Goal: Task Accomplishment & Management: Complete application form

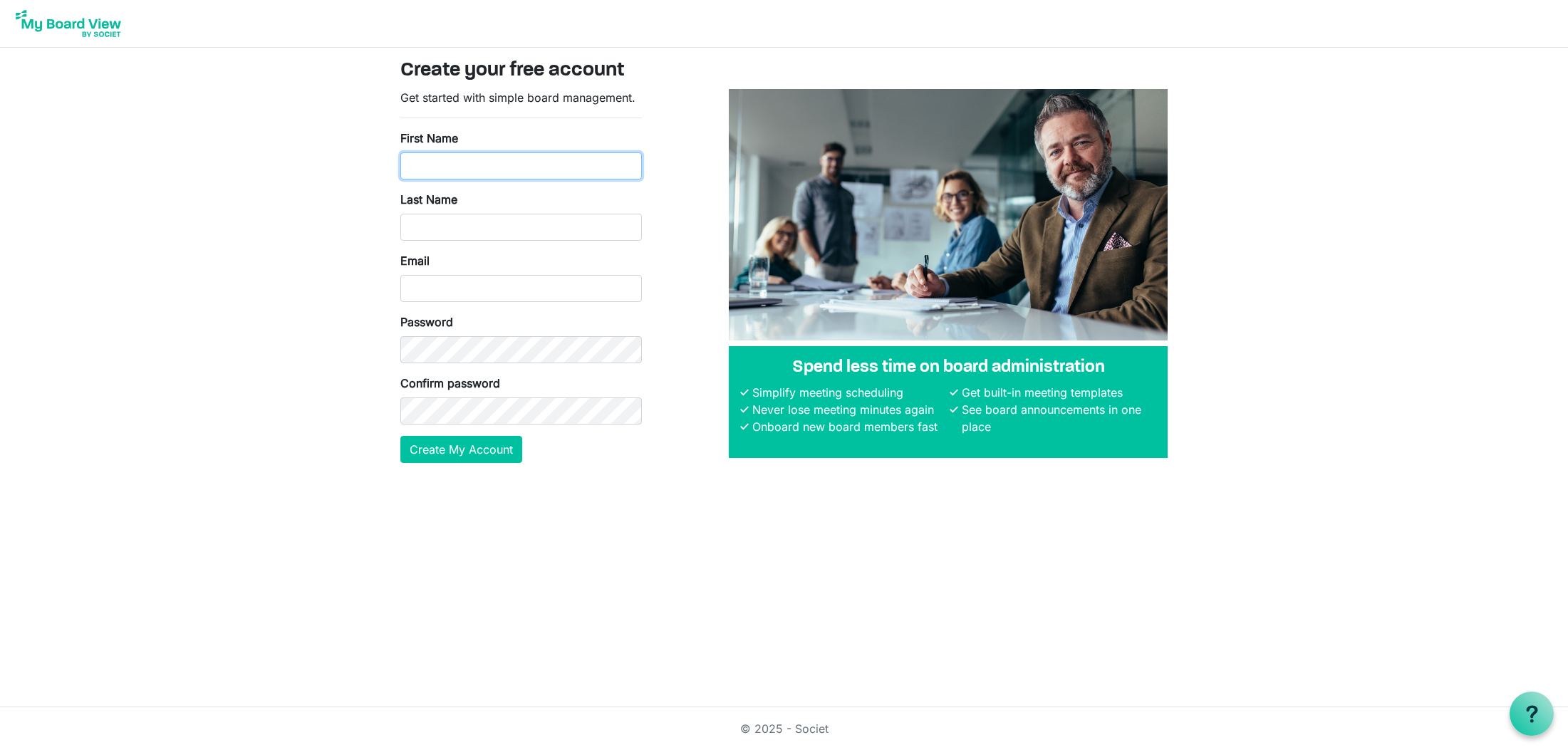
click at [562, 158] on input "First Name" at bounding box center [521, 166] width 242 height 27
type input "Julianna"
type input "Henderson"
type input "h"
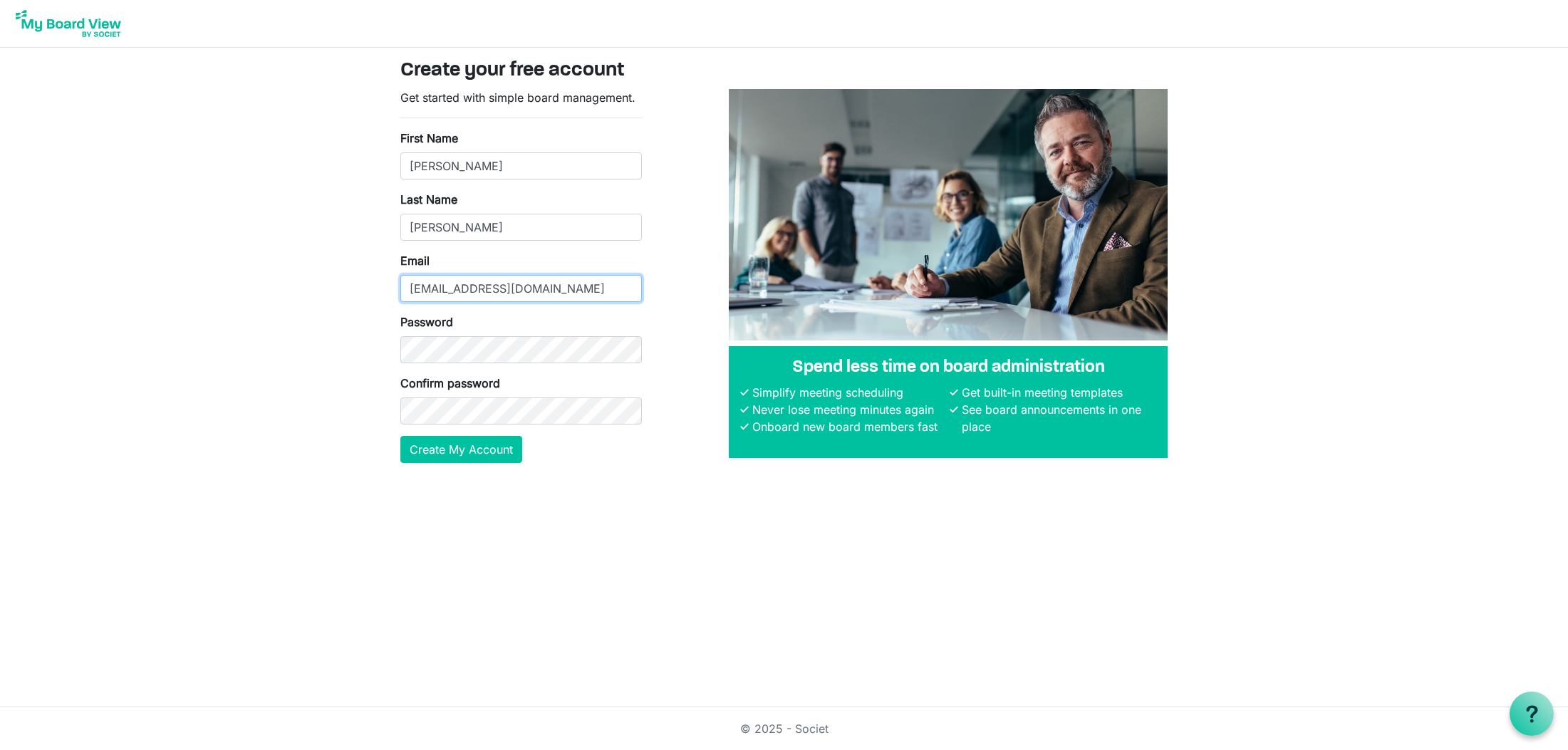
type input "juliannawitw@gmail.com"
click at [400, 436] on button "Create My Account" at bounding box center [461, 449] width 122 height 27
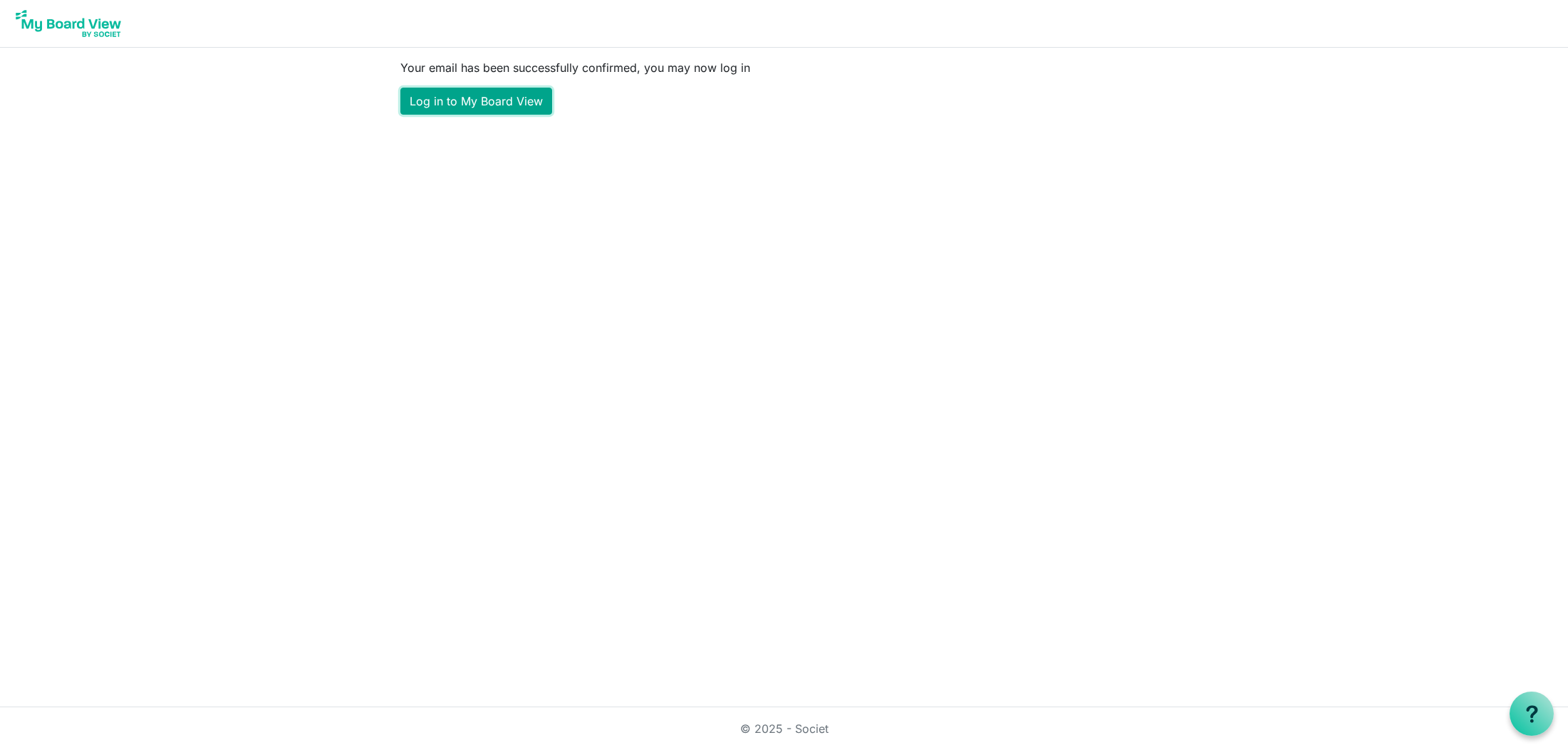
click at [500, 100] on link "Log in to My Board View" at bounding box center [476, 101] width 151 height 27
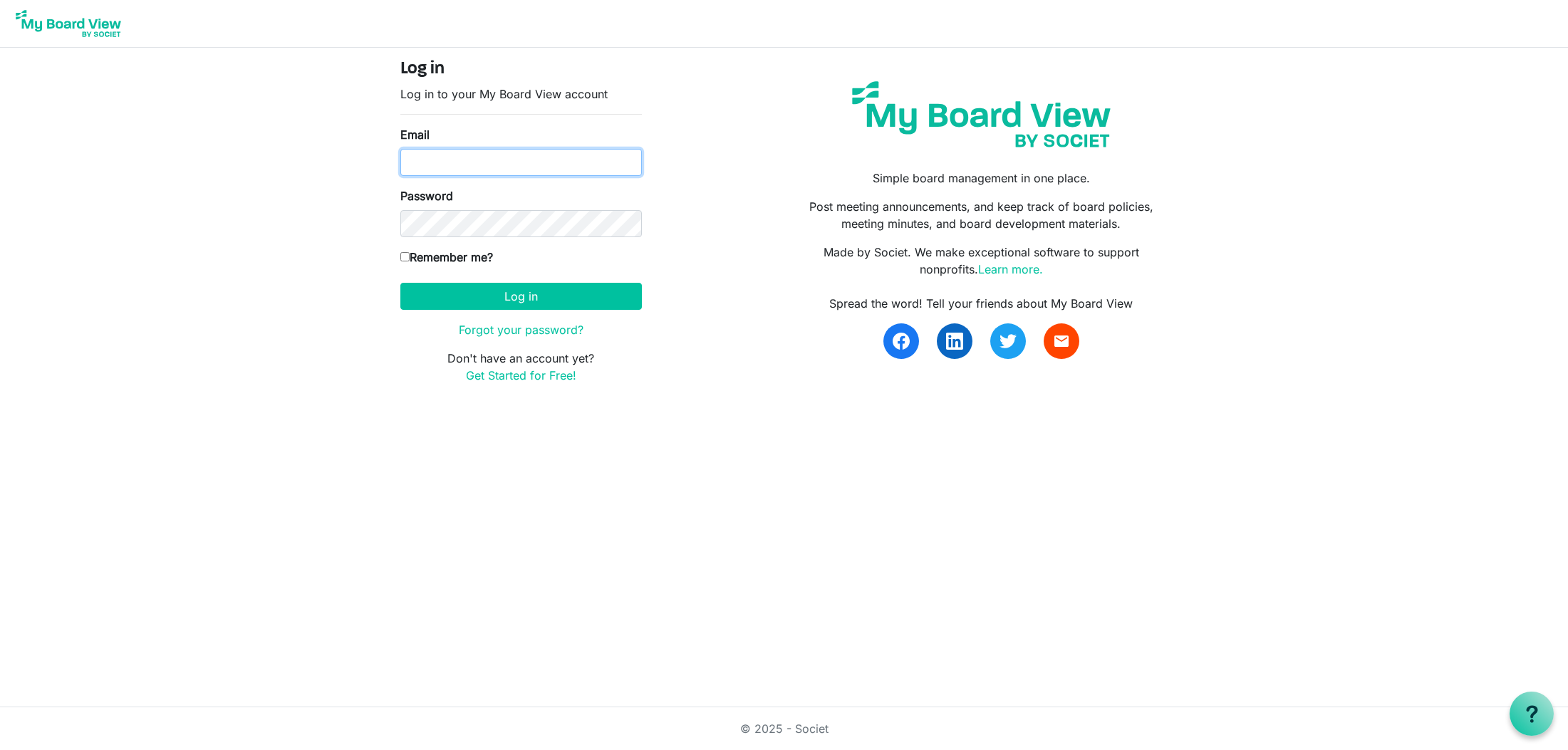
click at [539, 151] on input "Email" at bounding box center [521, 162] width 242 height 27
type input "[EMAIL_ADDRESS][DOMAIN_NAME]"
click at [400, 283] on button "Log in" at bounding box center [521, 296] width 242 height 27
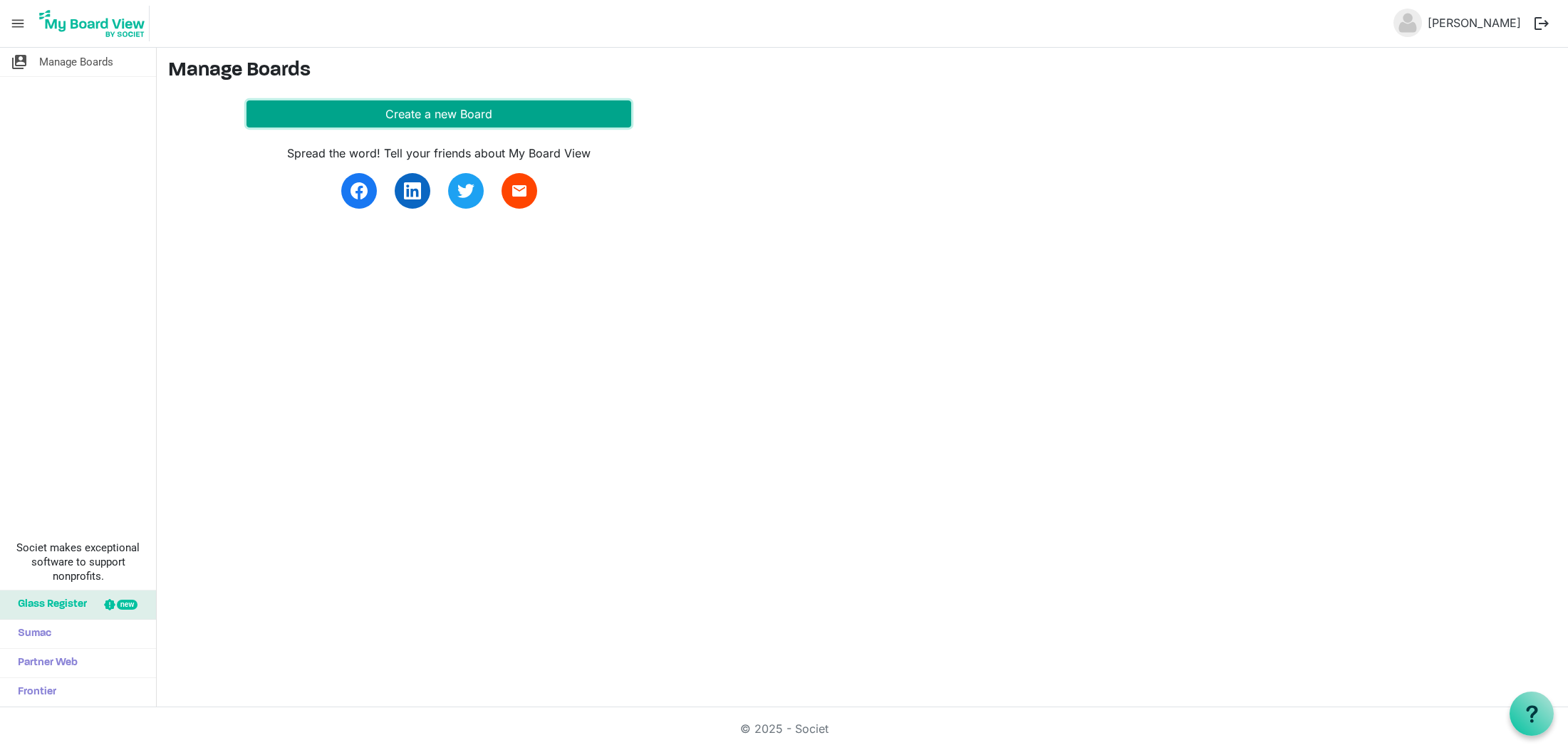
click at [299, 111] on button "Create a new Board" at bounding box center [439, 114] width 385 height 27
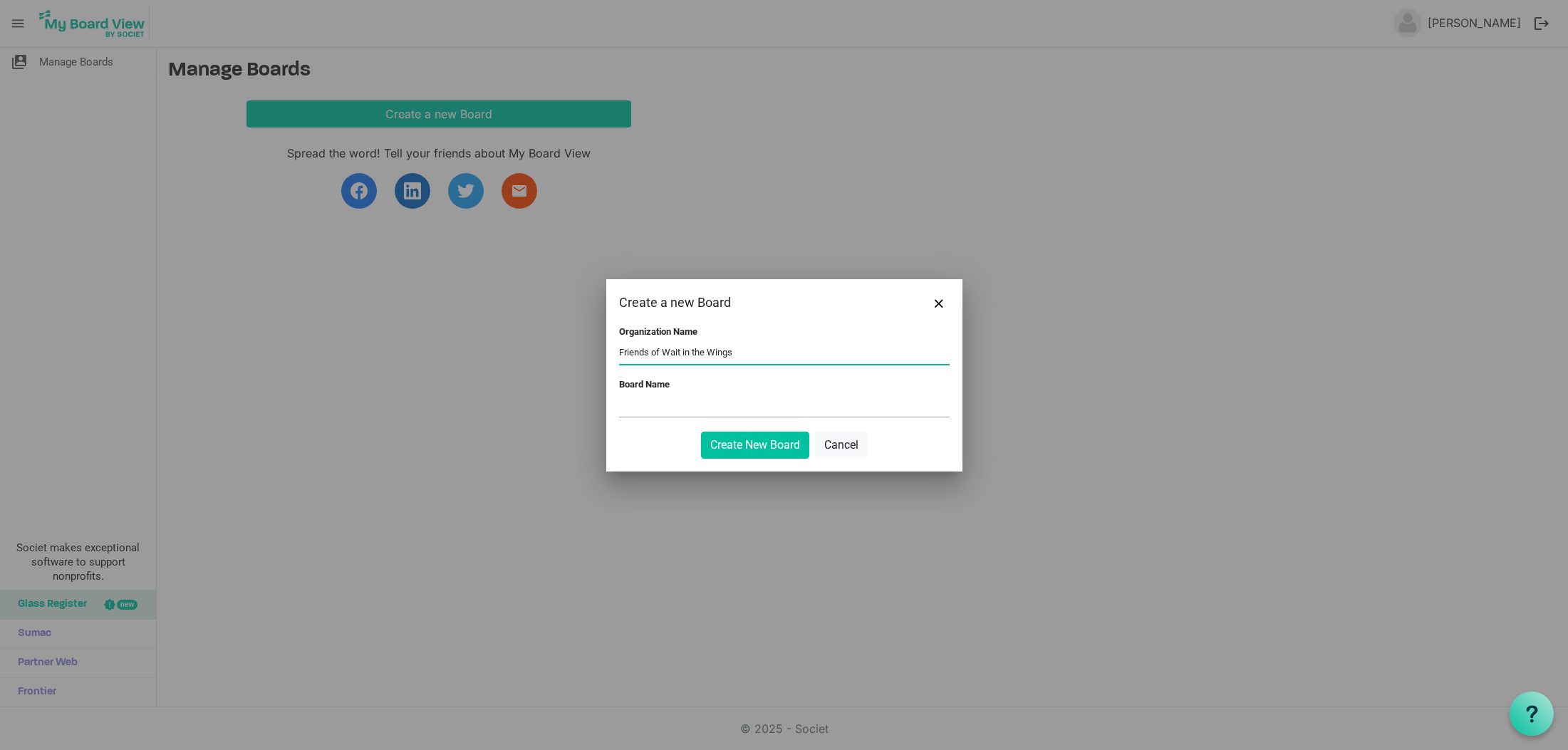
type input "Friends of Wait in the Wings"
paste input "Friends of Wait in the Wings"
type input "Friends of Wait in the Wings"
click at [701, 431] on button "Create New Board" at bounding box center [755, 445] width 108 height 27
click at [734, 438] on button "Create New Board" at bounding box center [755, 445] width 108 height 27
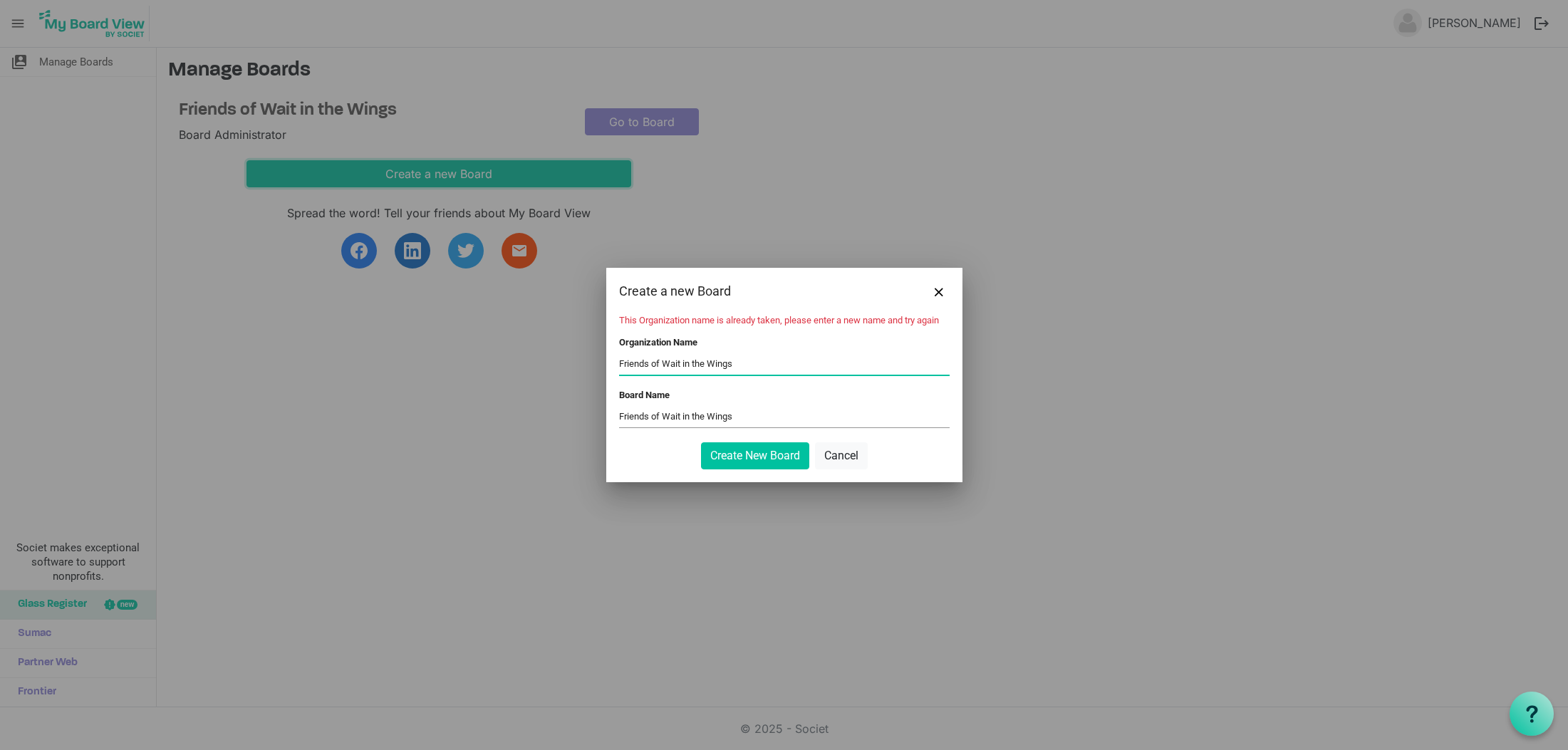
click at [672, 365] on body "menu Julianna Henderson logout switch_account Manage Boards Societ makes except…" at bounding box center [784, 354] width 1568 height 707
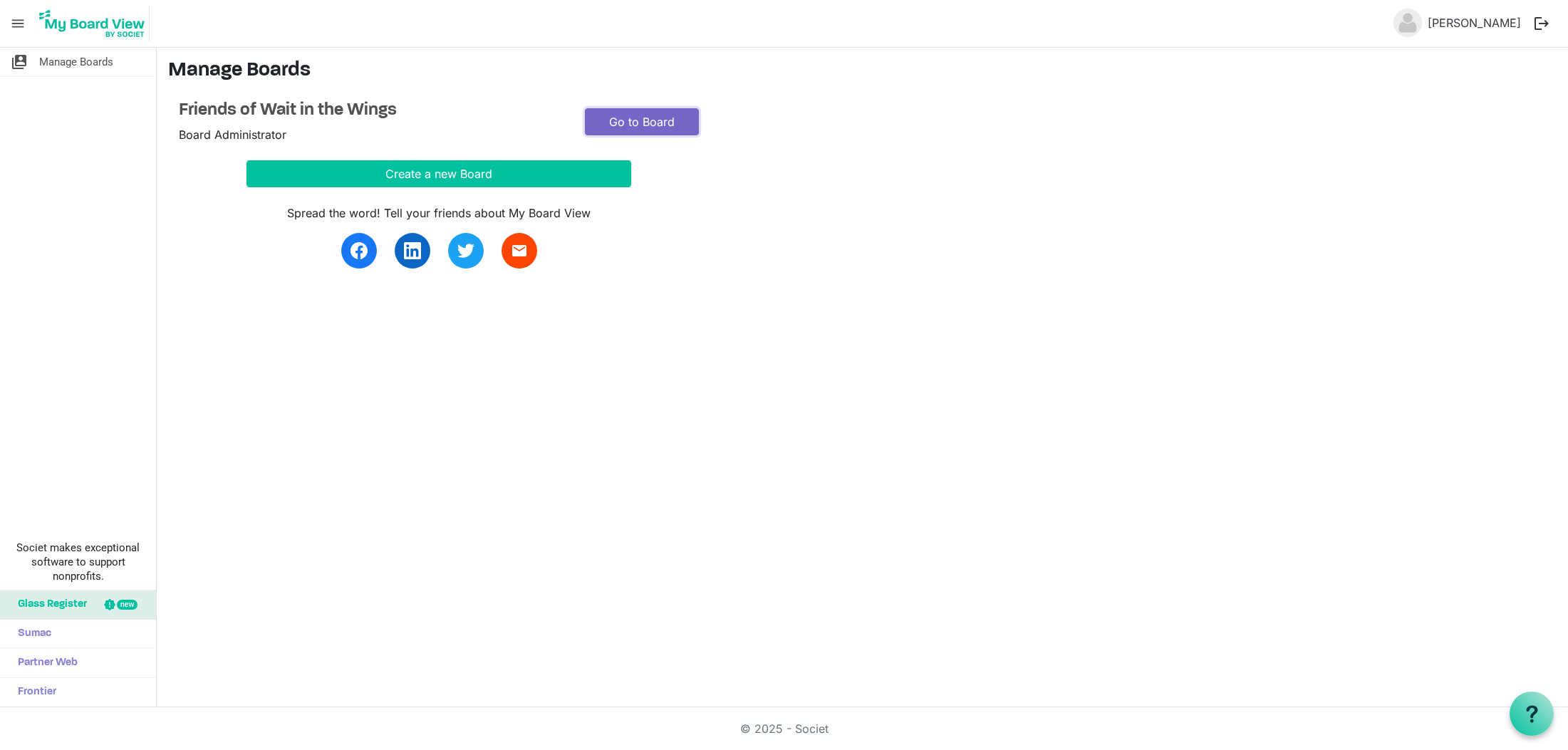
click at [656, 119] on link "Go to Board" at bounding box center [641, 122] width 114 height 27
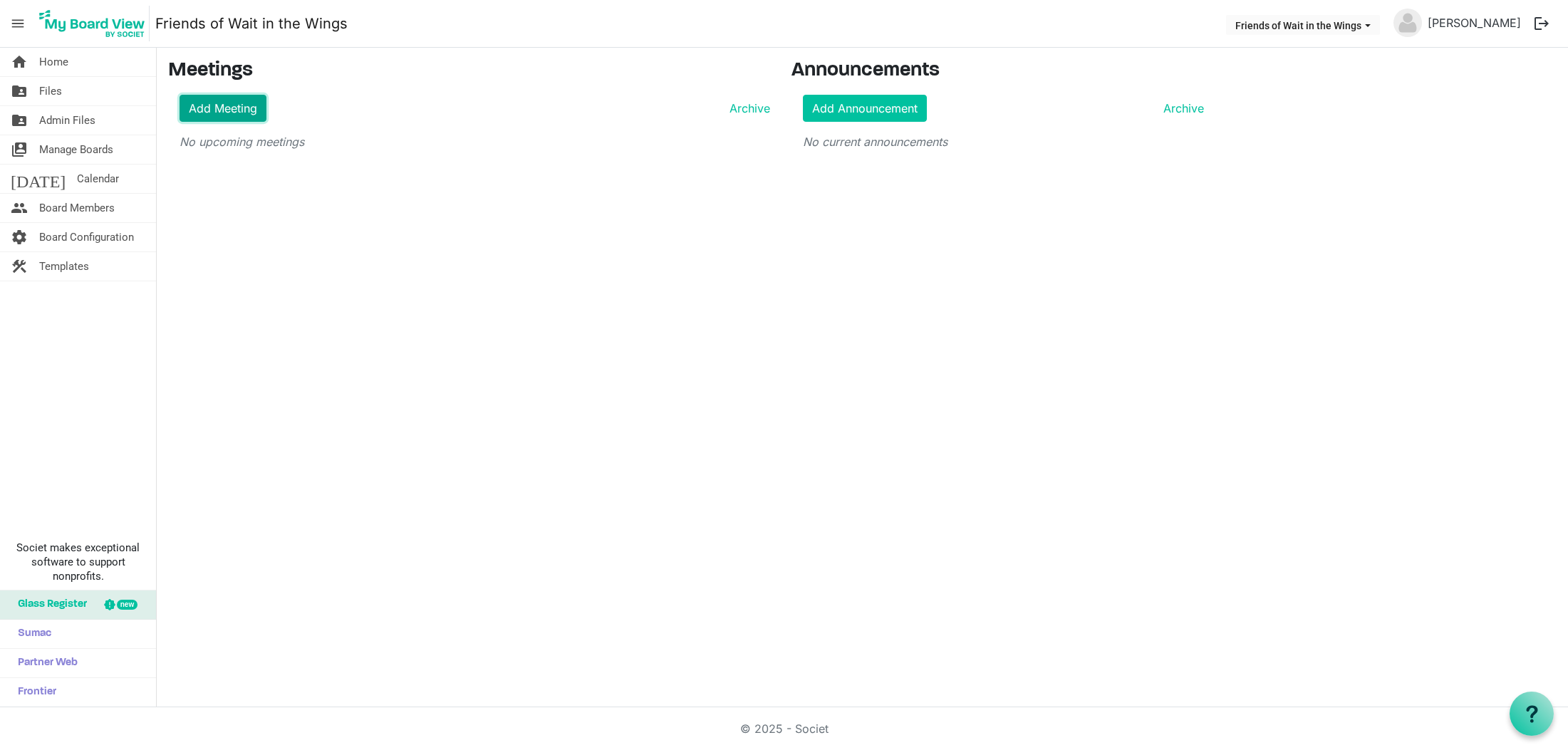
click at [210, 115] on link "Add Meeting" at bounding box center [222, 108] width 87 height 27
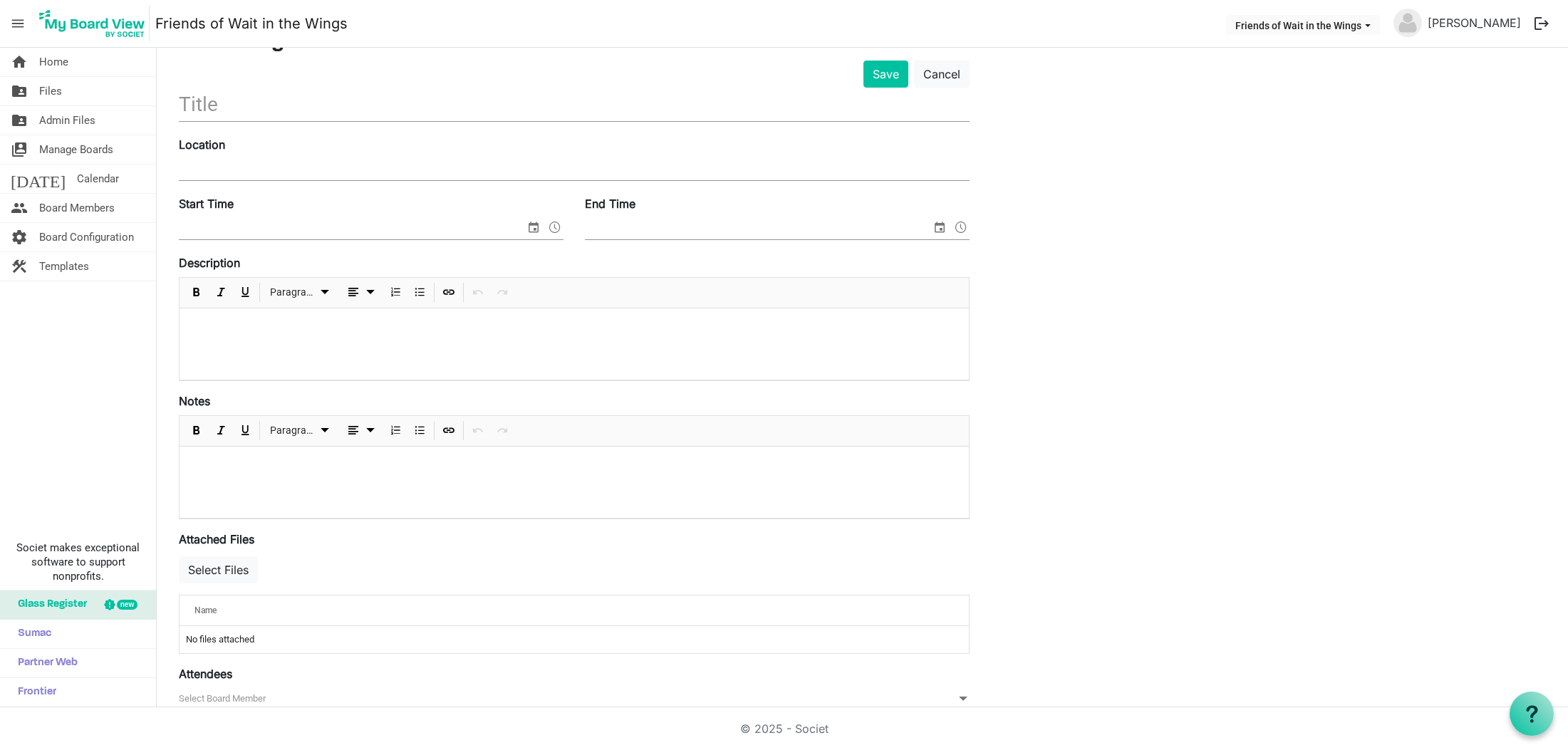
scroll to position [81, 0]
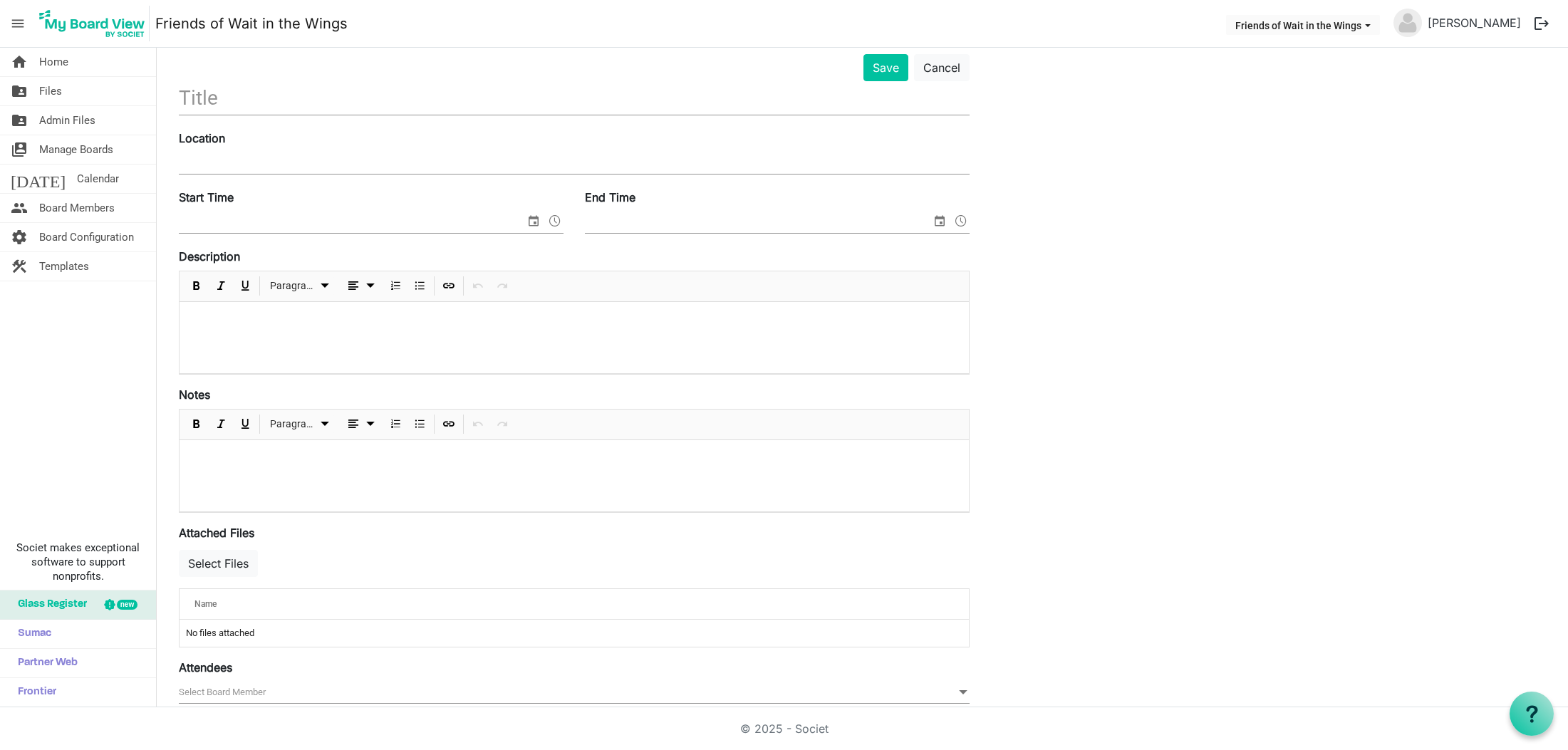
click at [120, 602] on div "new" at bounding box center [126, 604] width 21 height 10
click at [81, 662] on link "Partner Web" at bounding box center [78, 663] width 156 height 29
click at [39, 693] on span "Frontier" at bounding box center [33, 692] width 46 height 29
click at [51, 607] on span "Glass Register" at bounding box center [48, 605] width 76 height 29
click at [33, 627] on span "Sumac" at bounding box center [30, 634] width 40 height 29
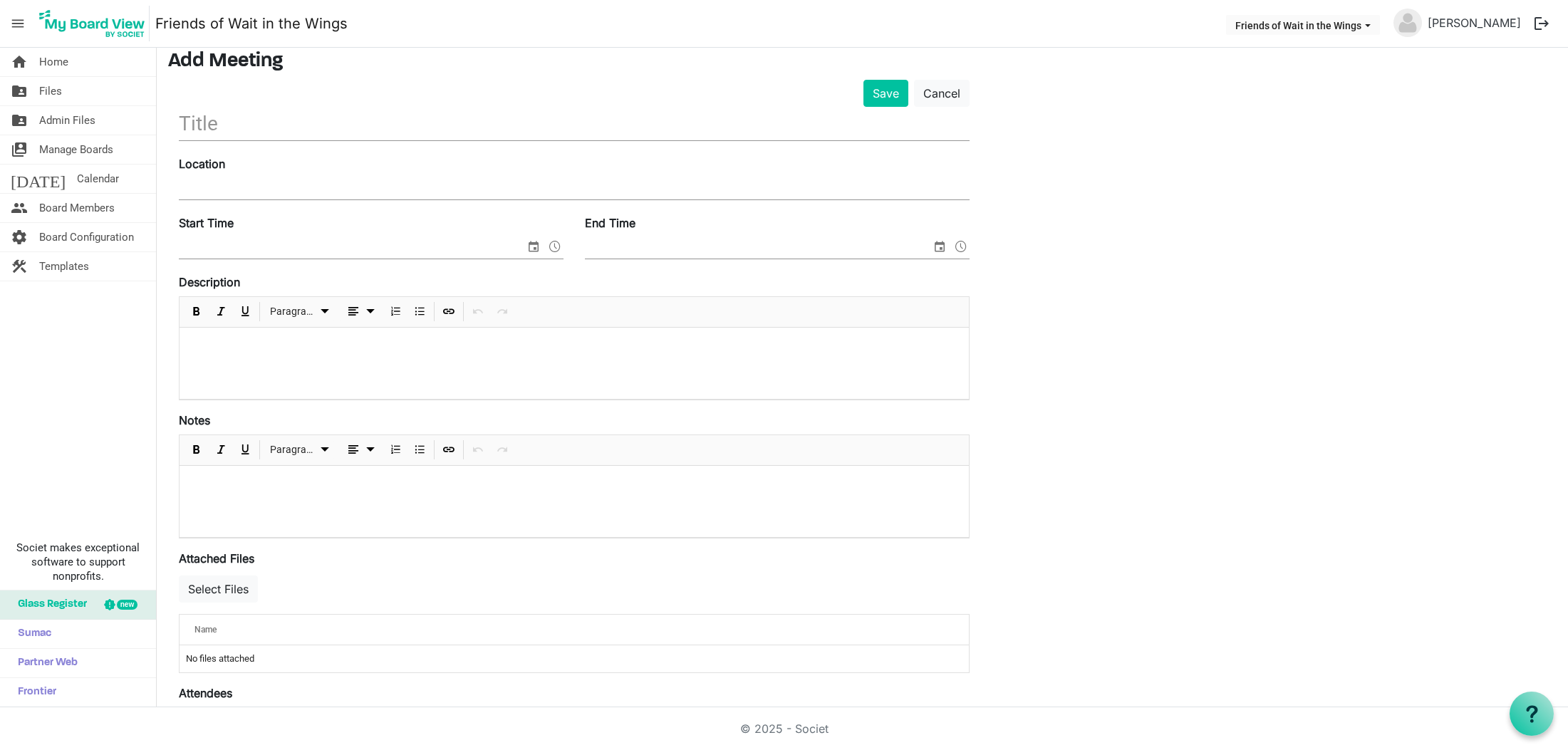
scroll to position [70, 0]
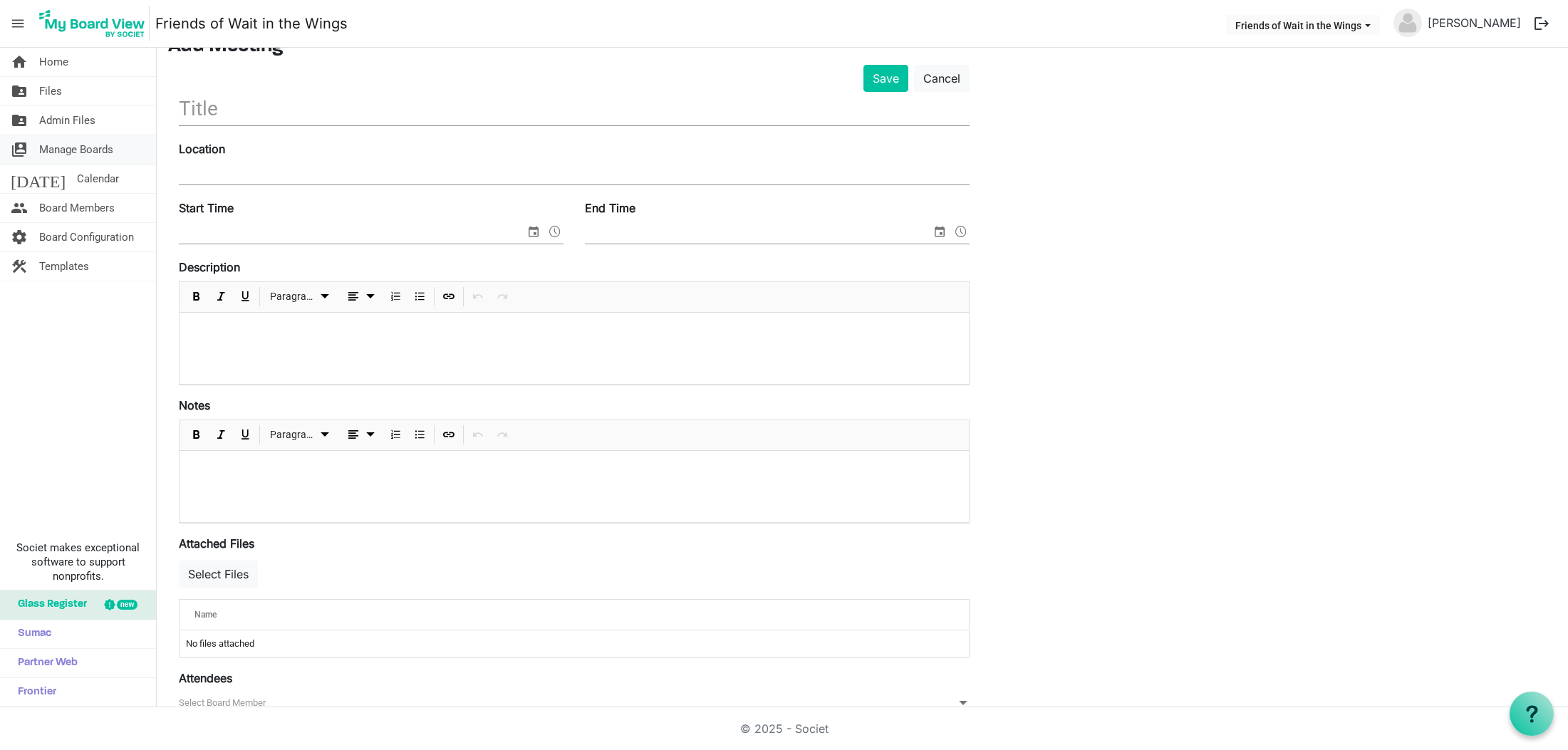
click at [82, 141] on span "Manage Boards" at bounding box center [76, 149] width 74 height 29
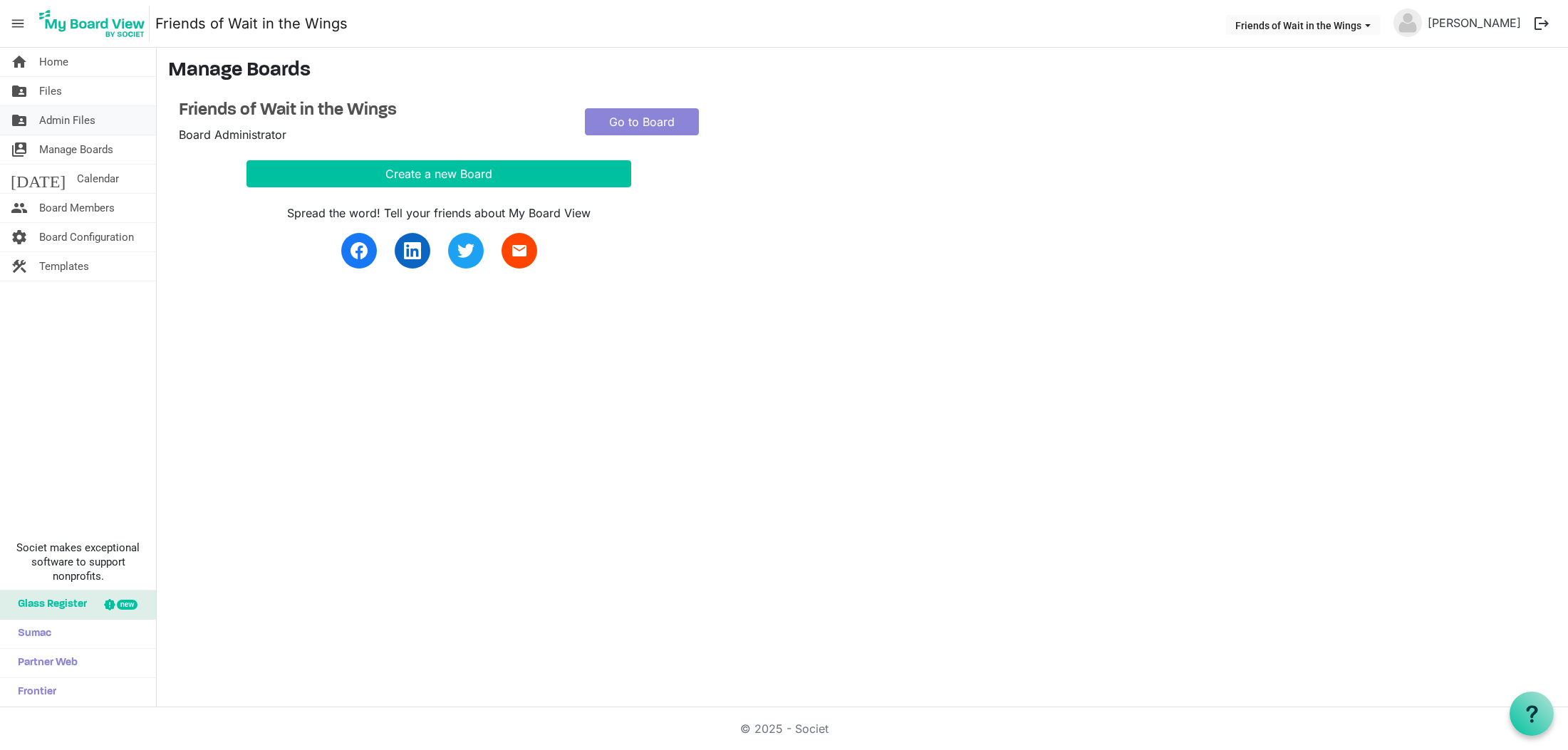
click at [81, 122] on span "Admin Files" at bounding box center [67, 121] width 56 height 29
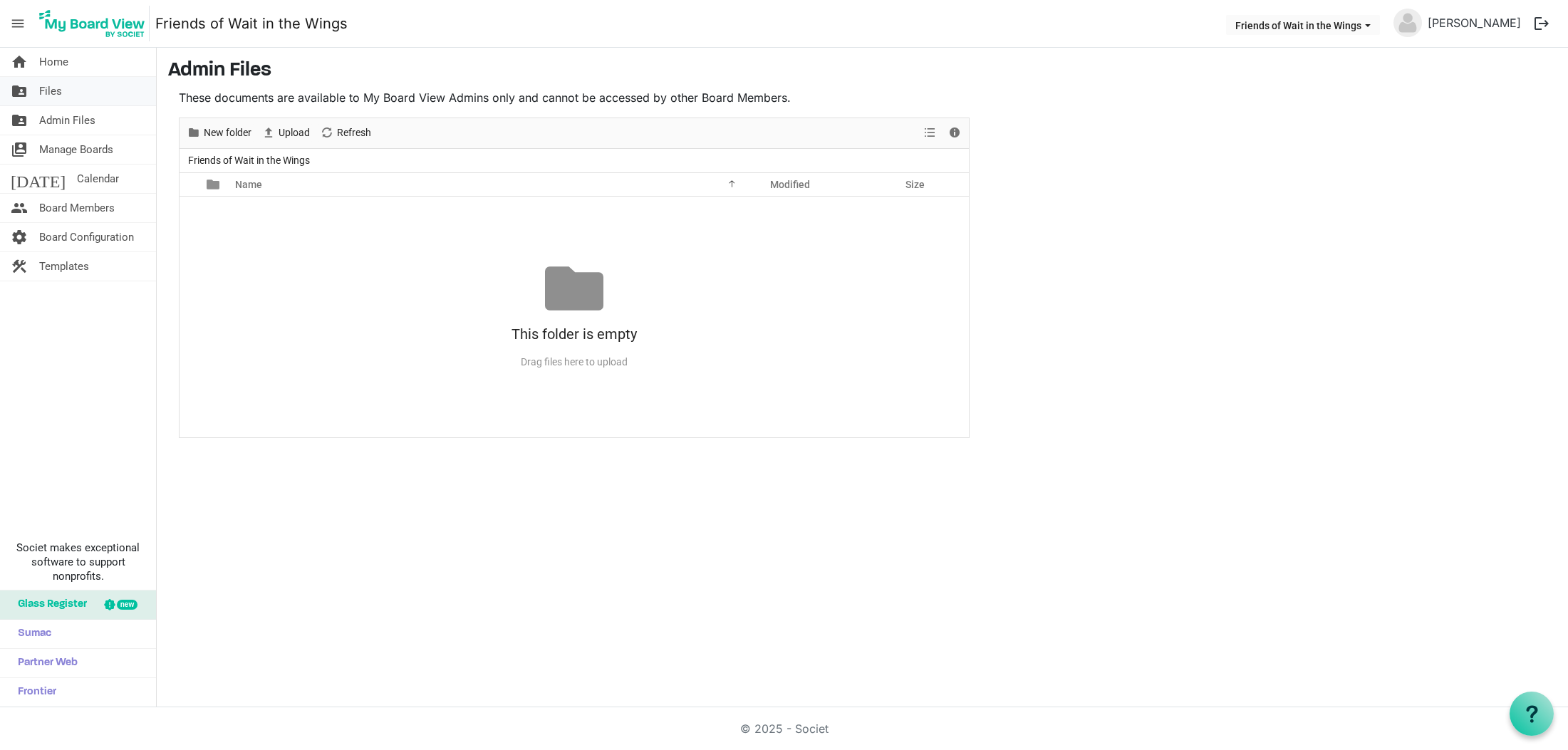
click at [64, 96] on link "folder_shared Files" at bounding box center [78, 91] width 156 height 29
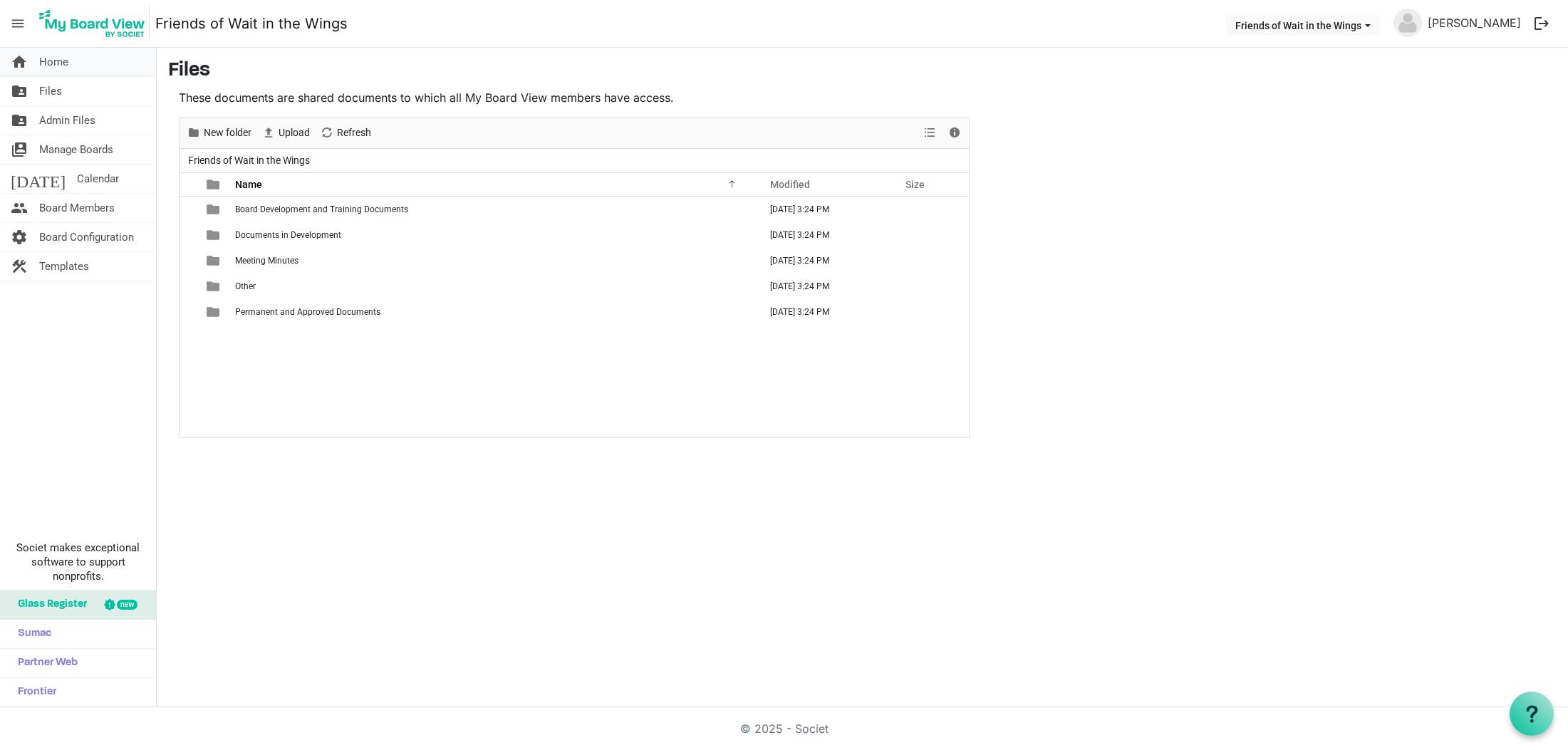
click at [65, 66] on span "Home" at bounding box center [54, 62] width 30 height 29
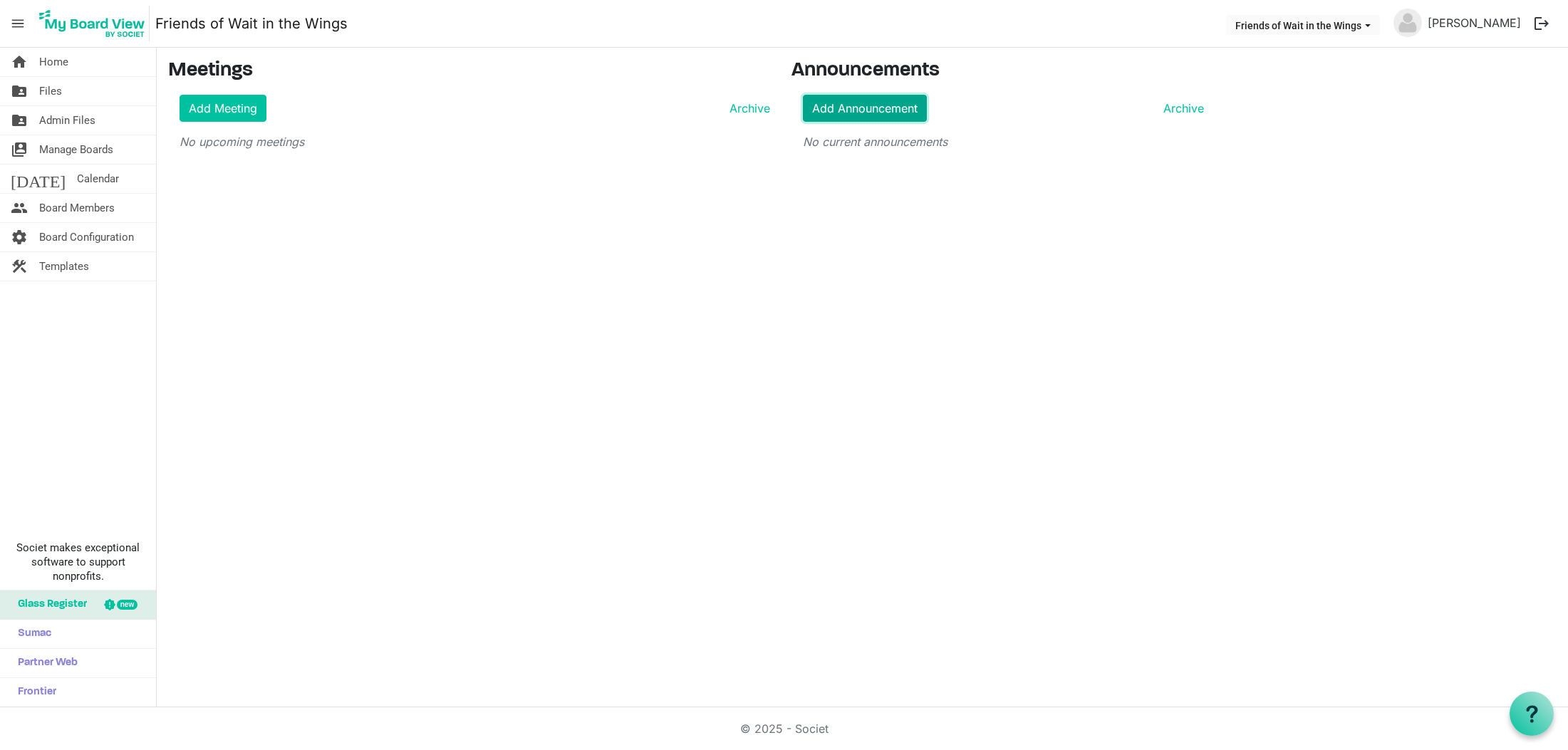
click at [845, 102] on link "Add Announcement" at bounding box center [865, 108] width 124 height 27
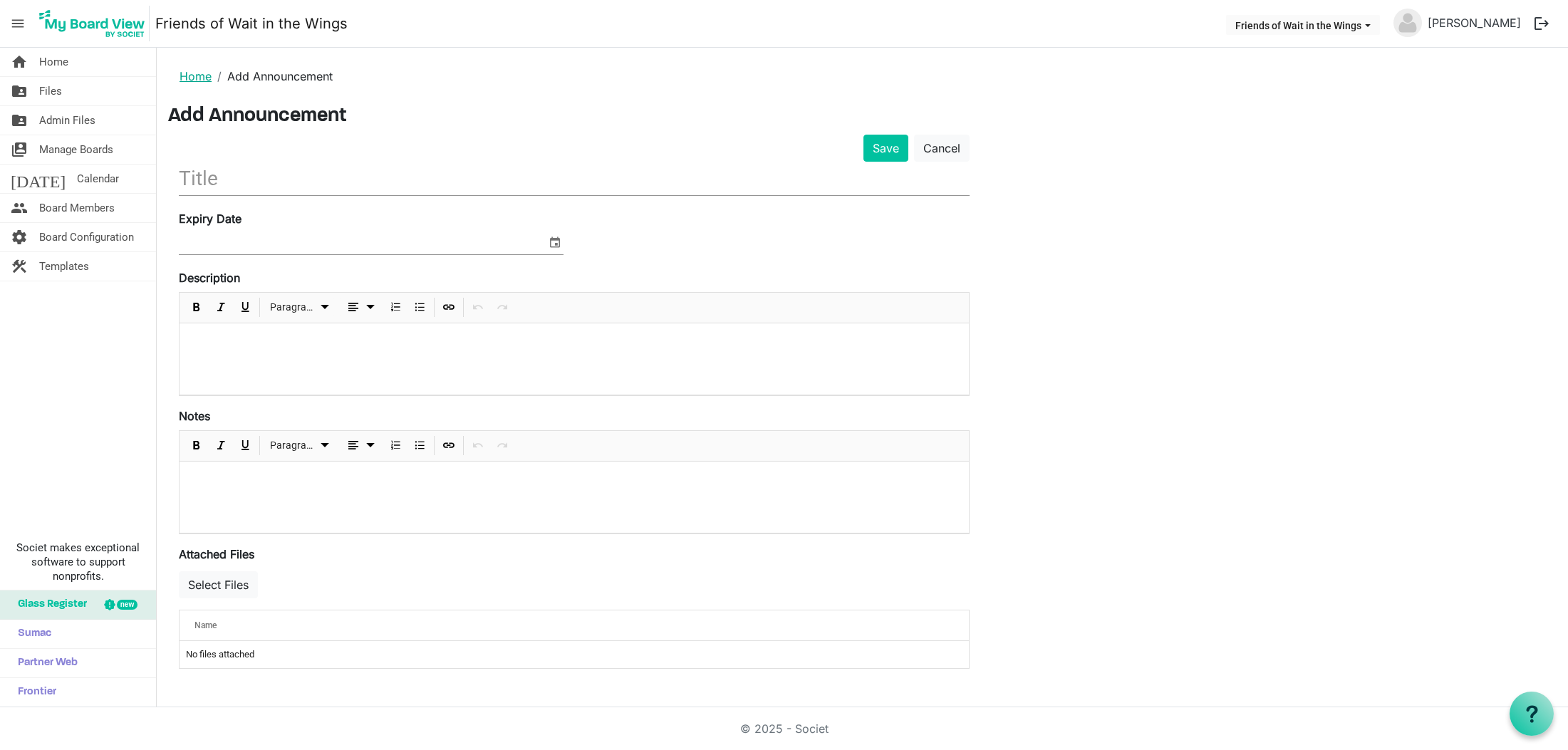
click at [197, 79] on link "Home" at bounding box center [195, 76] width 32 height 14
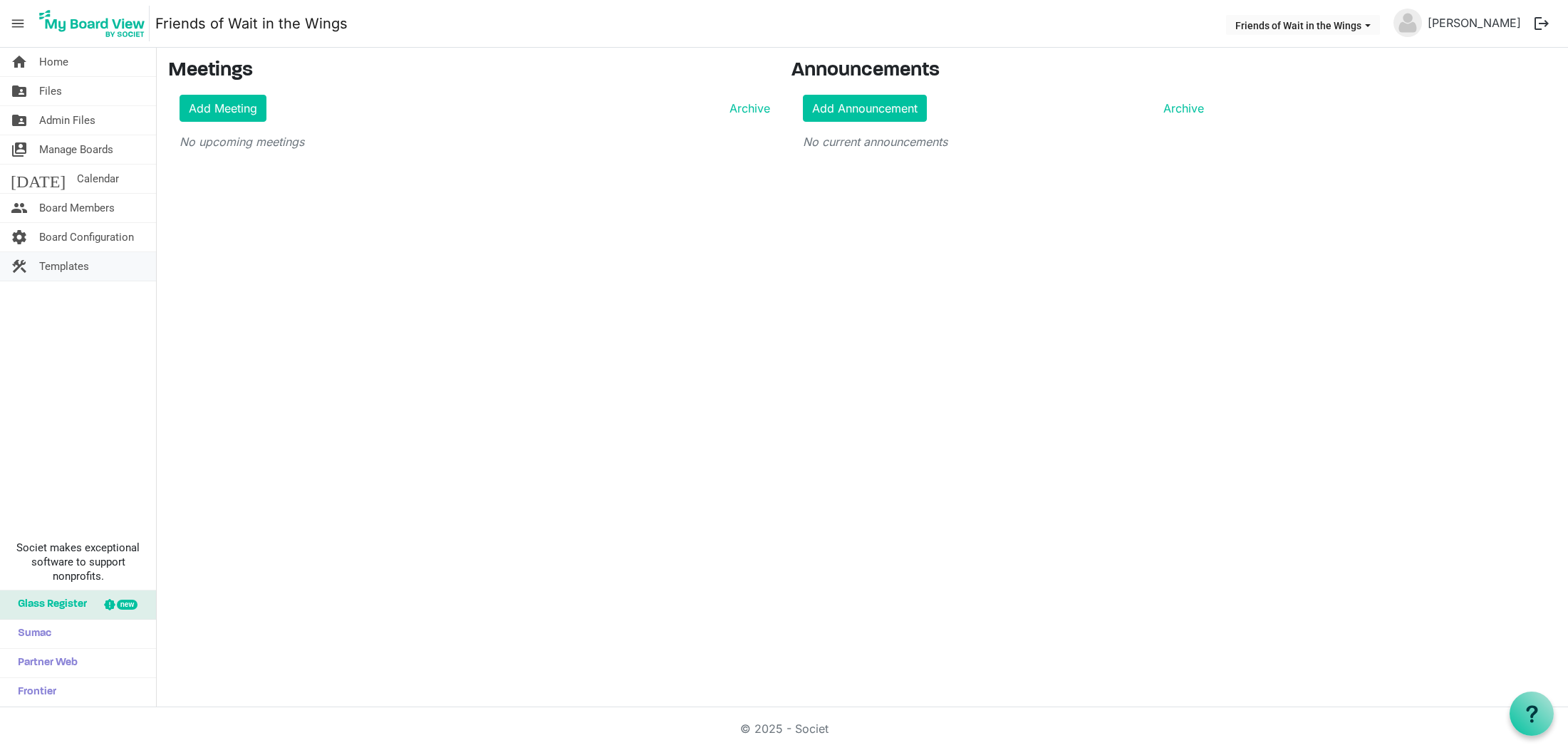
click at [90, 262] on link "construction Templates" at bounding box center [78, 267] width 156 height 29
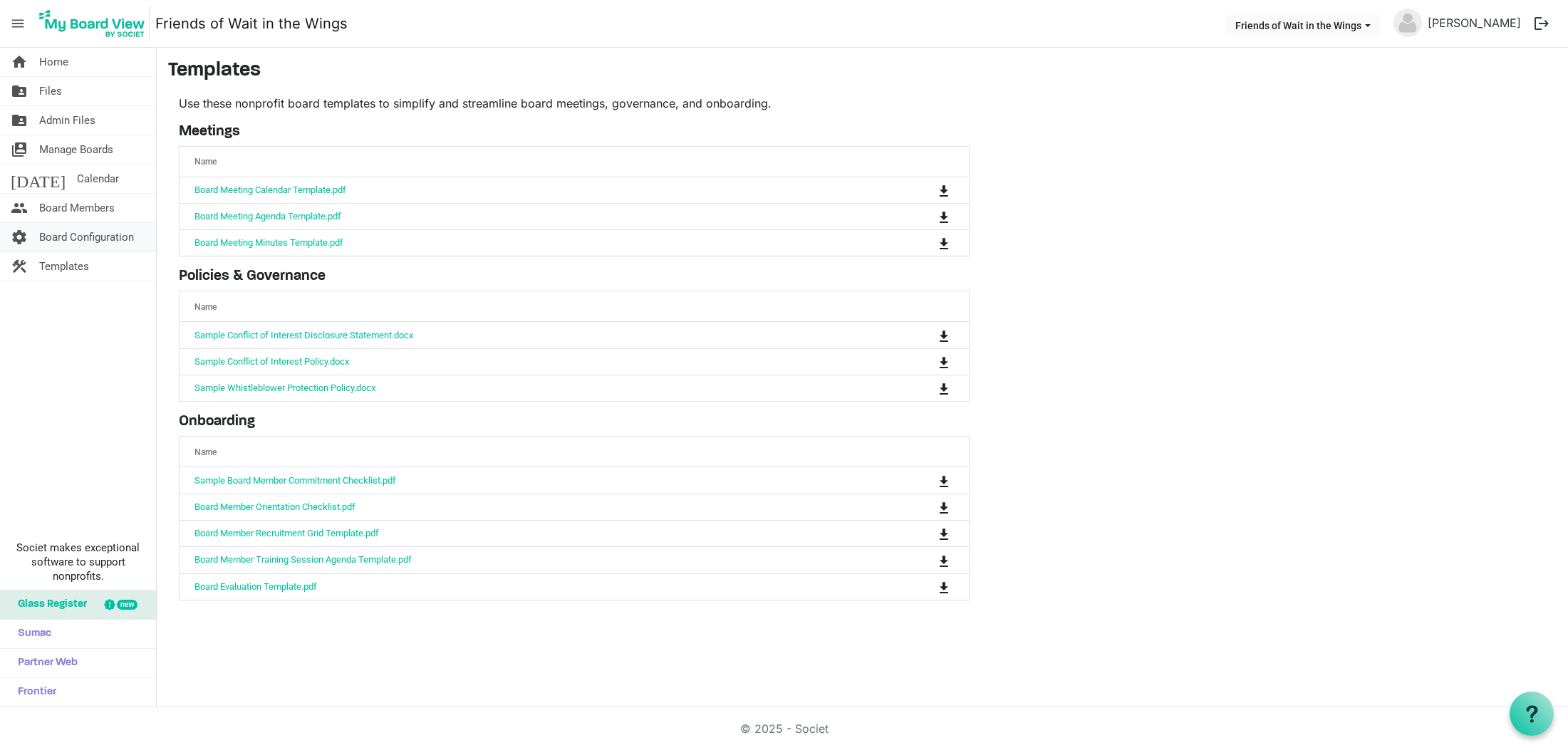
click at [68, 235] on span "Board Configuration" at bounding box center [87, 237] width 95 height 29
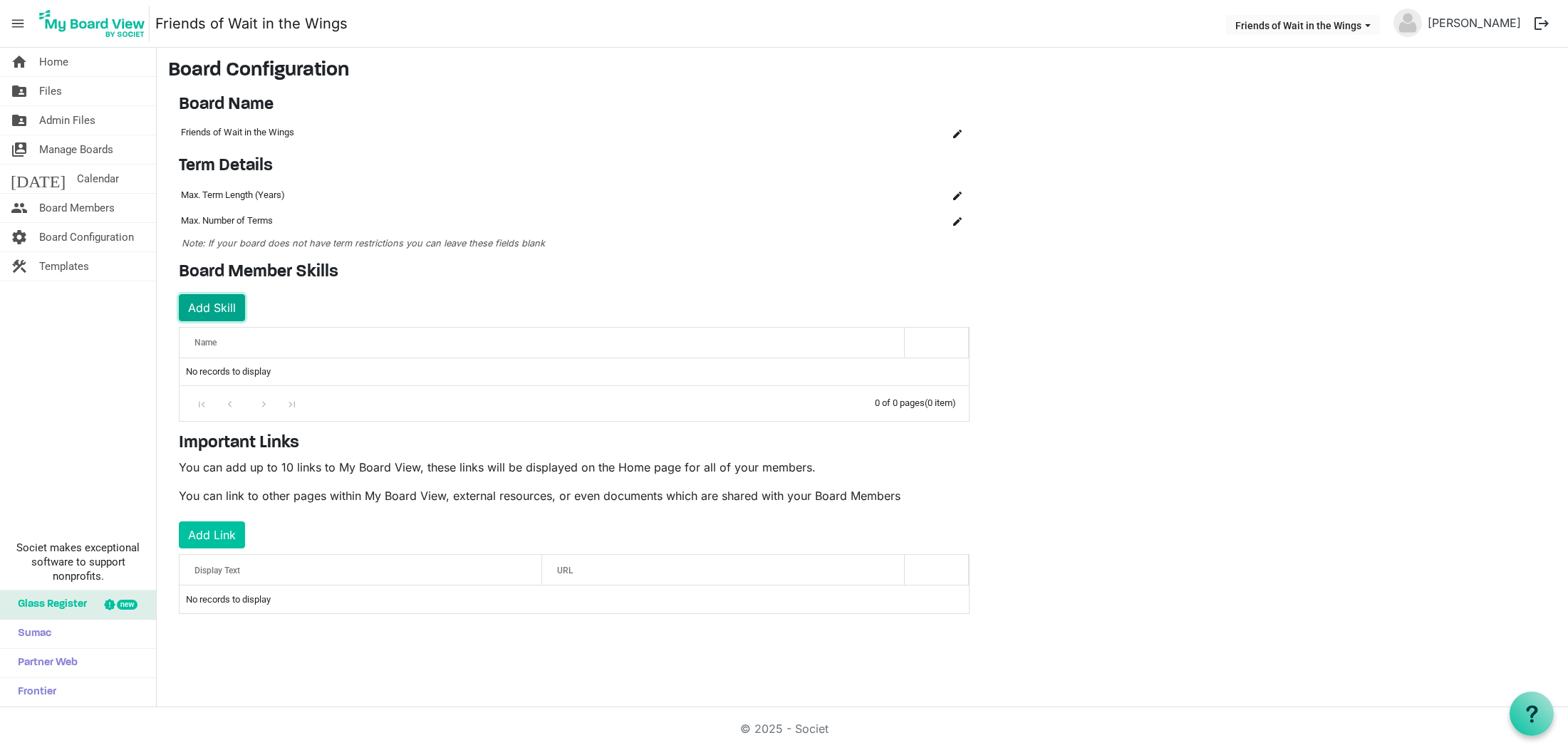
click at [218, 294] on button "Add Skill" at bounding box center [212, 308] width 66 height 27
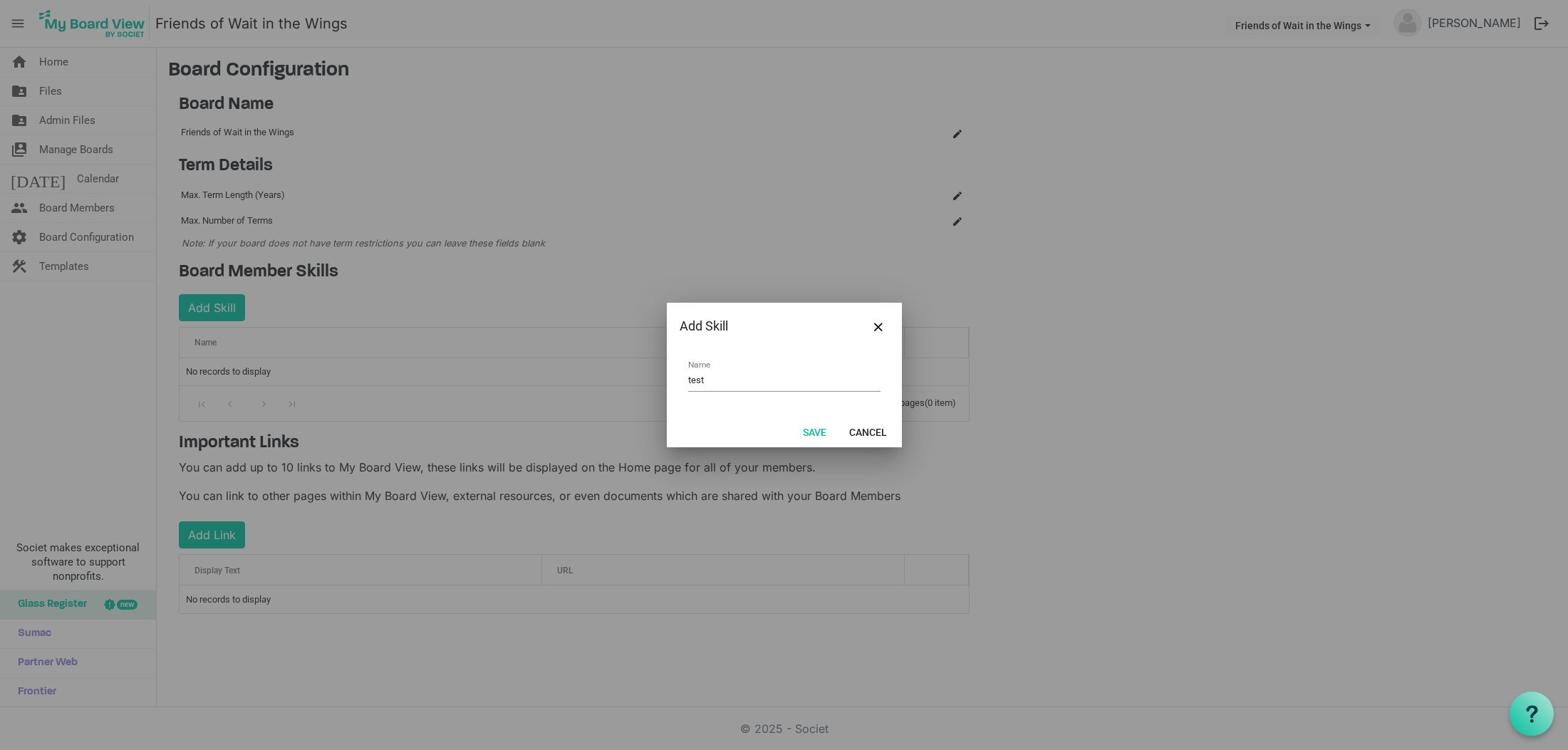
type input "test"
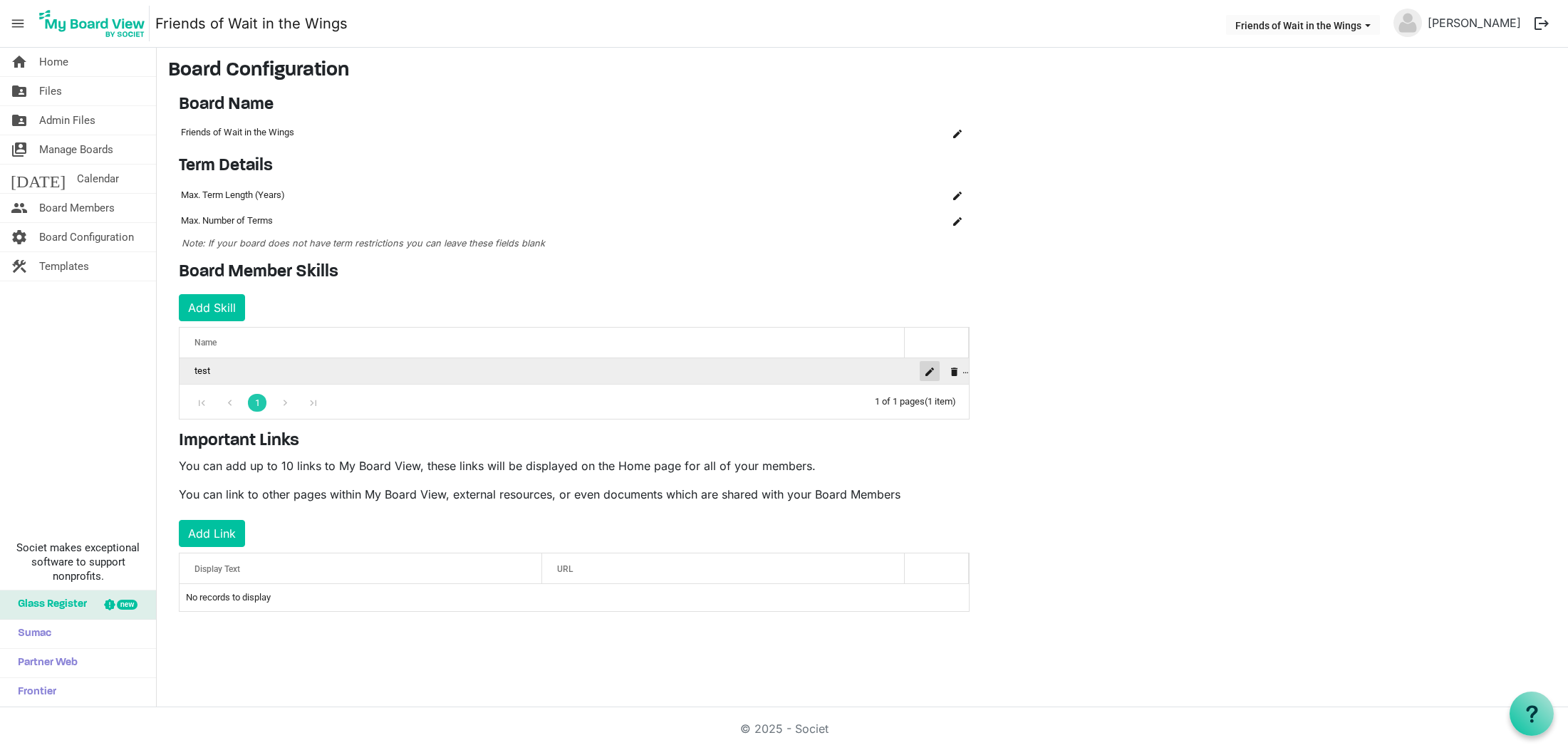
click at [927, 373] on span "is Command column column header" at bounding box center [930, 371] width 9 height 9
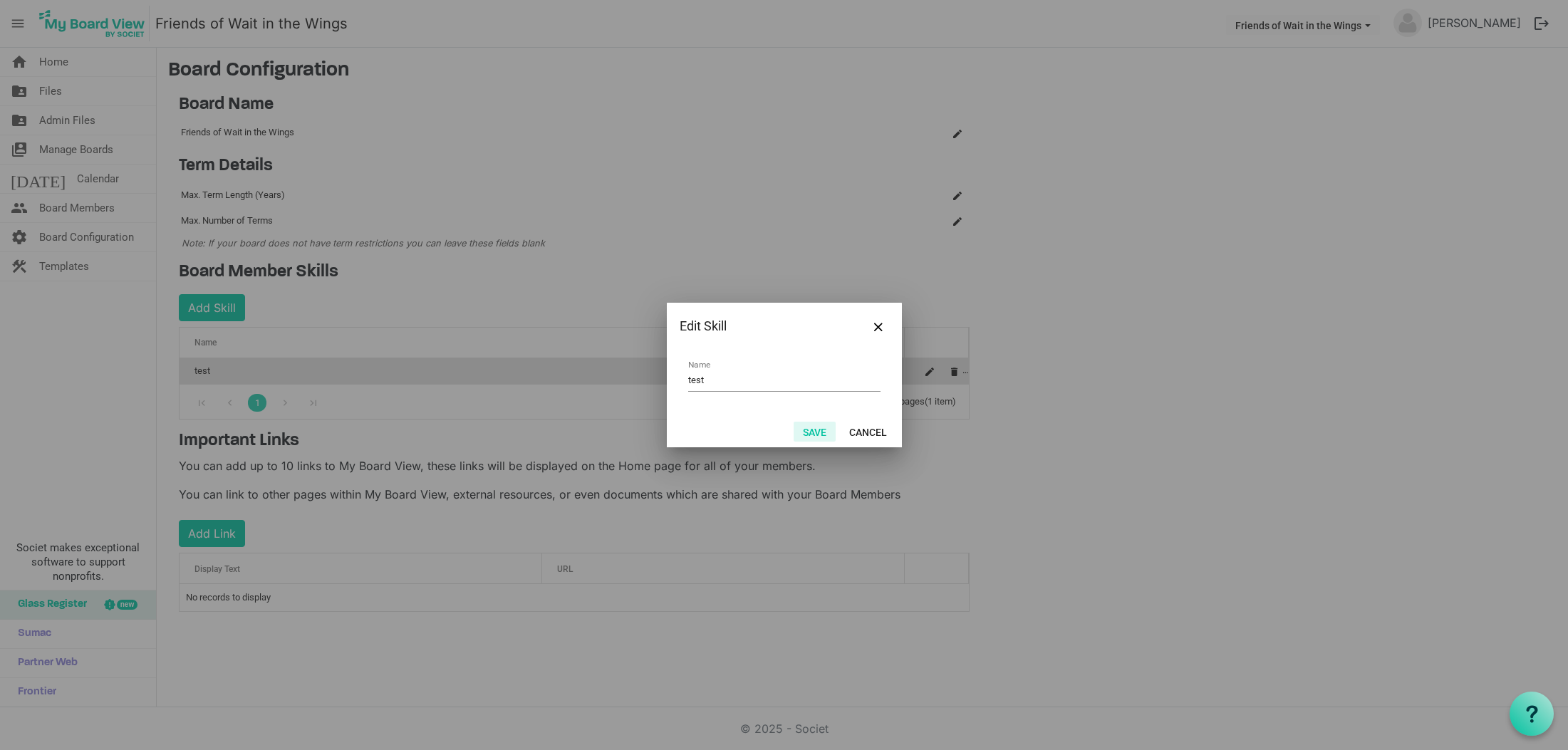
click at [815, 432] on button "Save" at bounding box center [814, 431] width 42 height 20
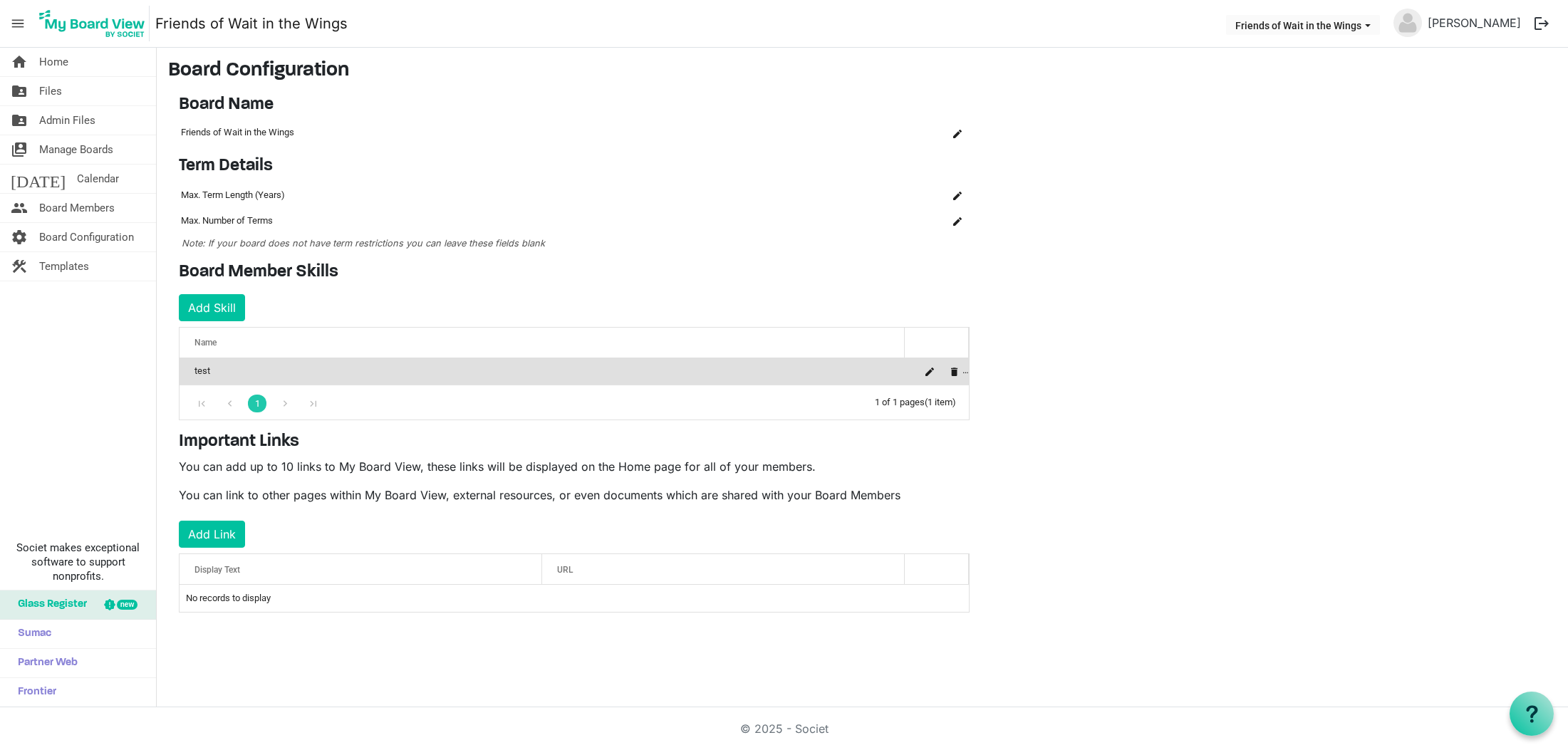
click at [965, 373] on div "is Command column column header" at bounding box center [943, 371] width 50 height 20
click at [936, 371] on button "is Command column column header" at bounding box center [930, 371] width 20 height 20
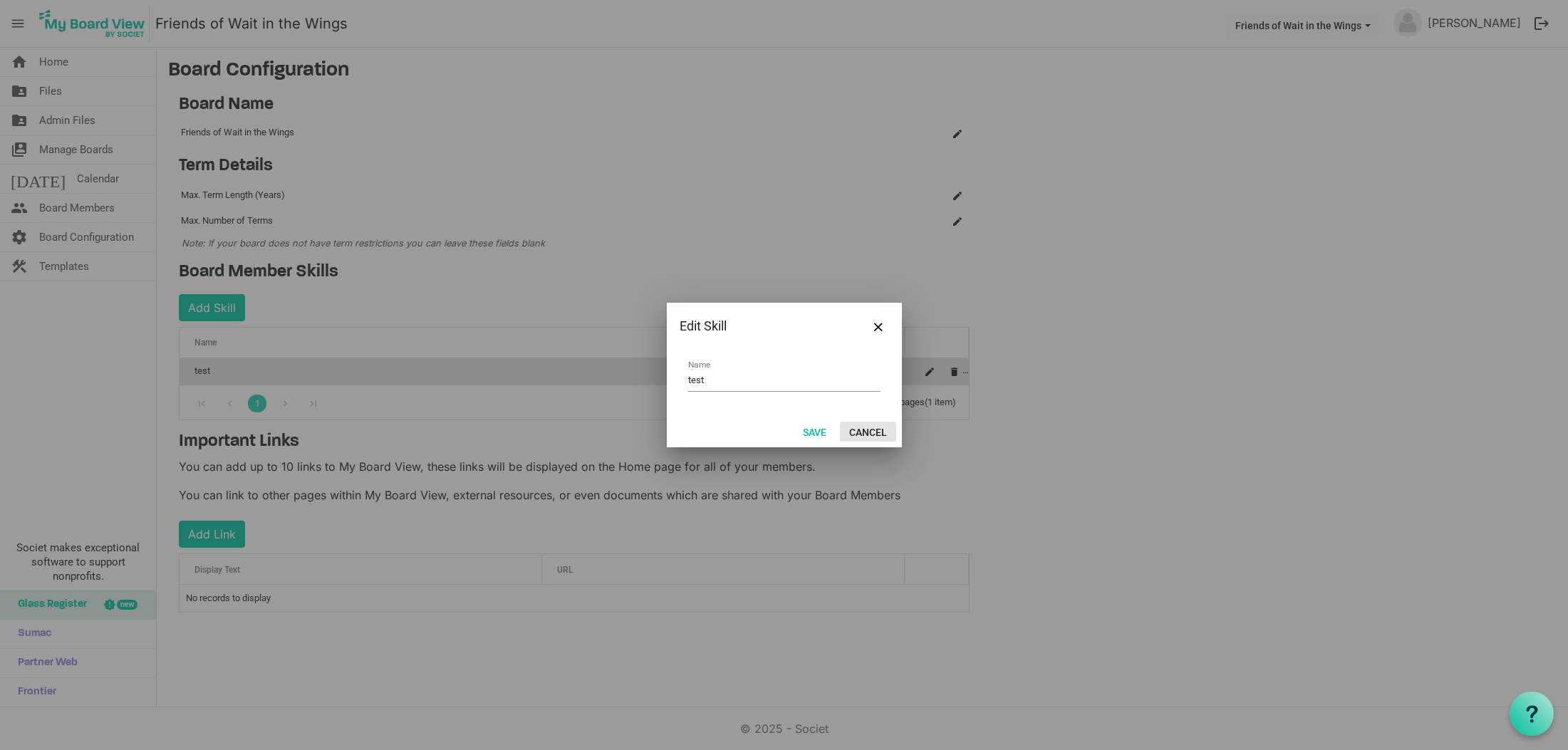
click at [867, 434] on button "Cancel" at bounding box center [868, 431] width 56 height 20
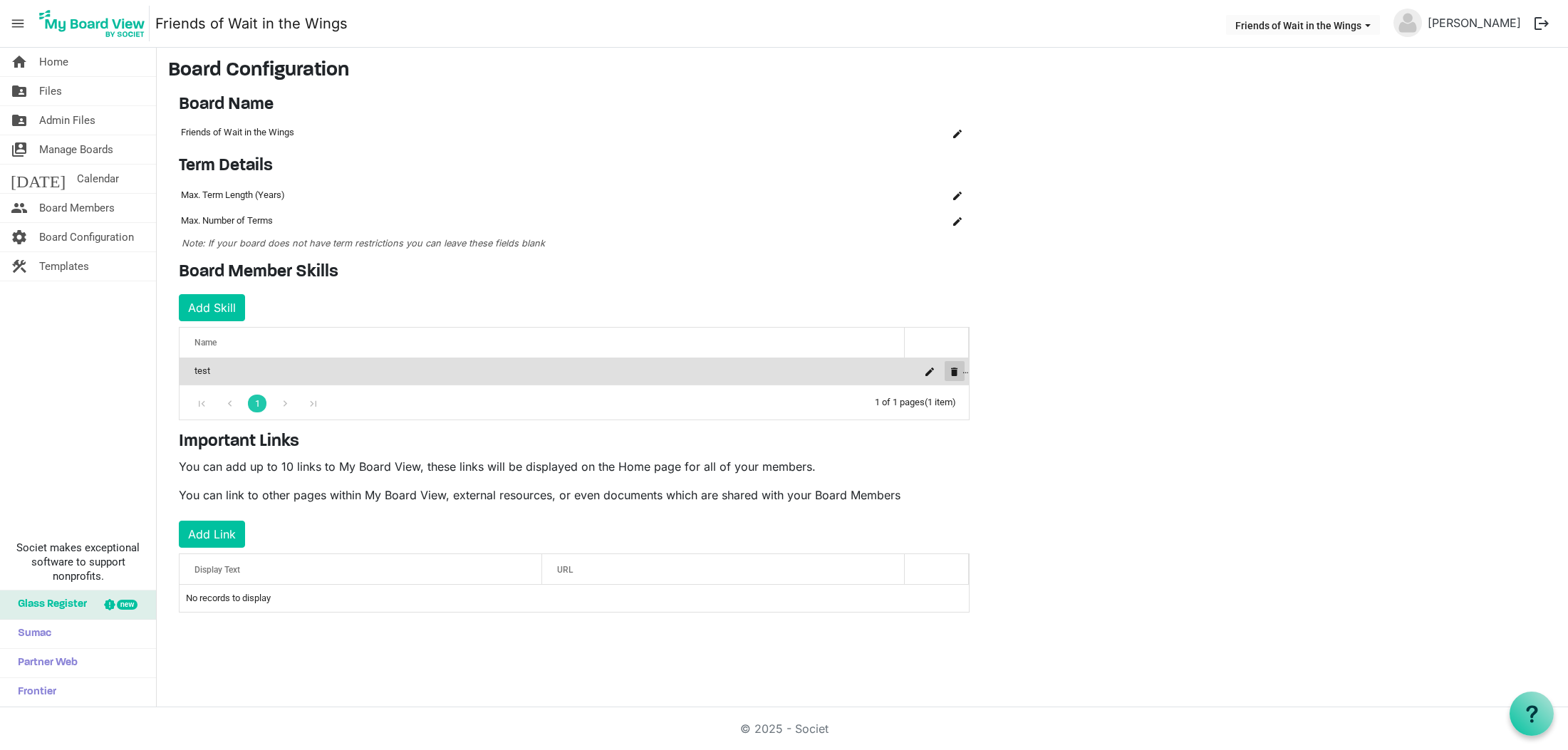
click at [947, 371] on button "is Command column column header" at bounding box center [955, 371] width 20 height 20
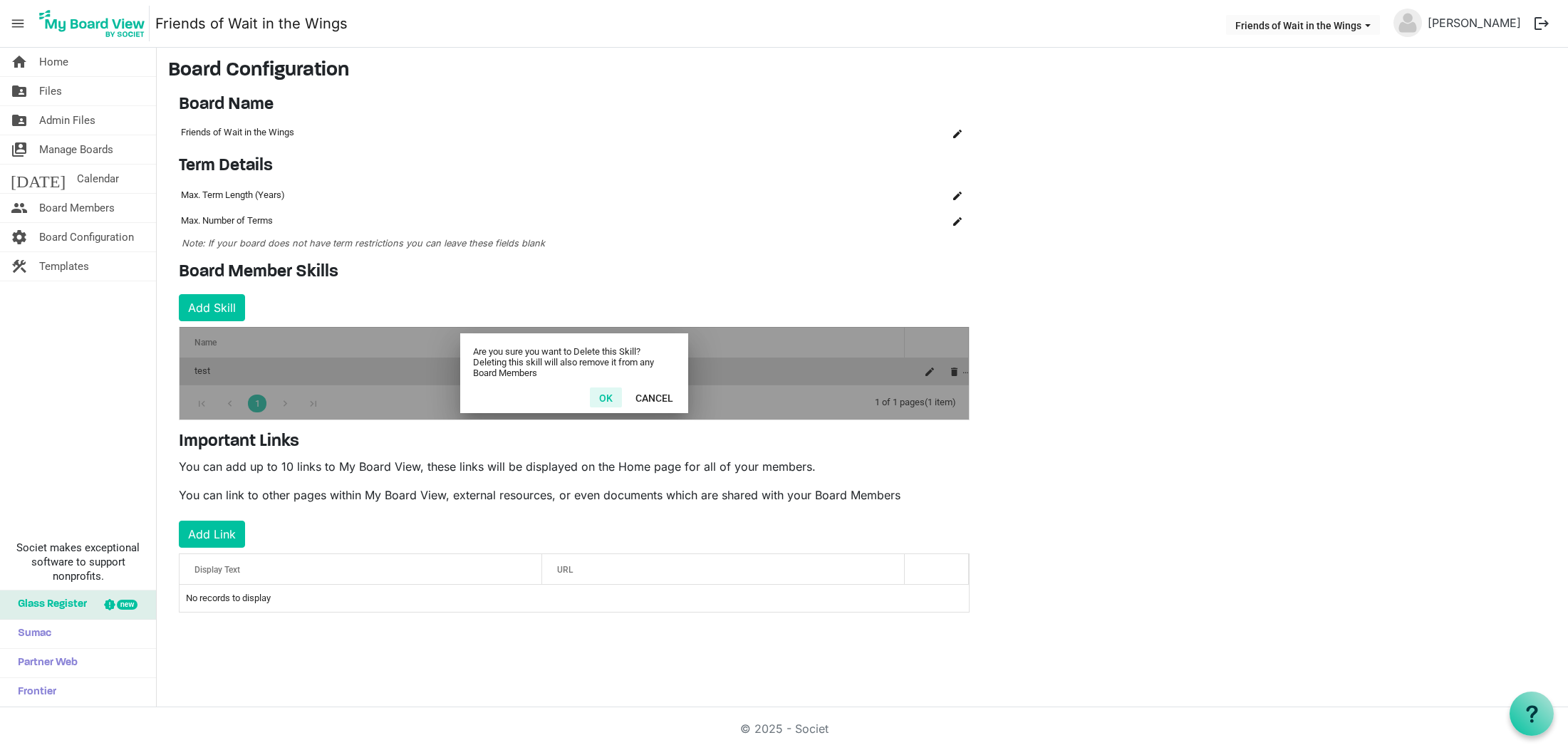
click at [606, 398] on button "OK" at bounding box center [606, 397] width 32 height 20
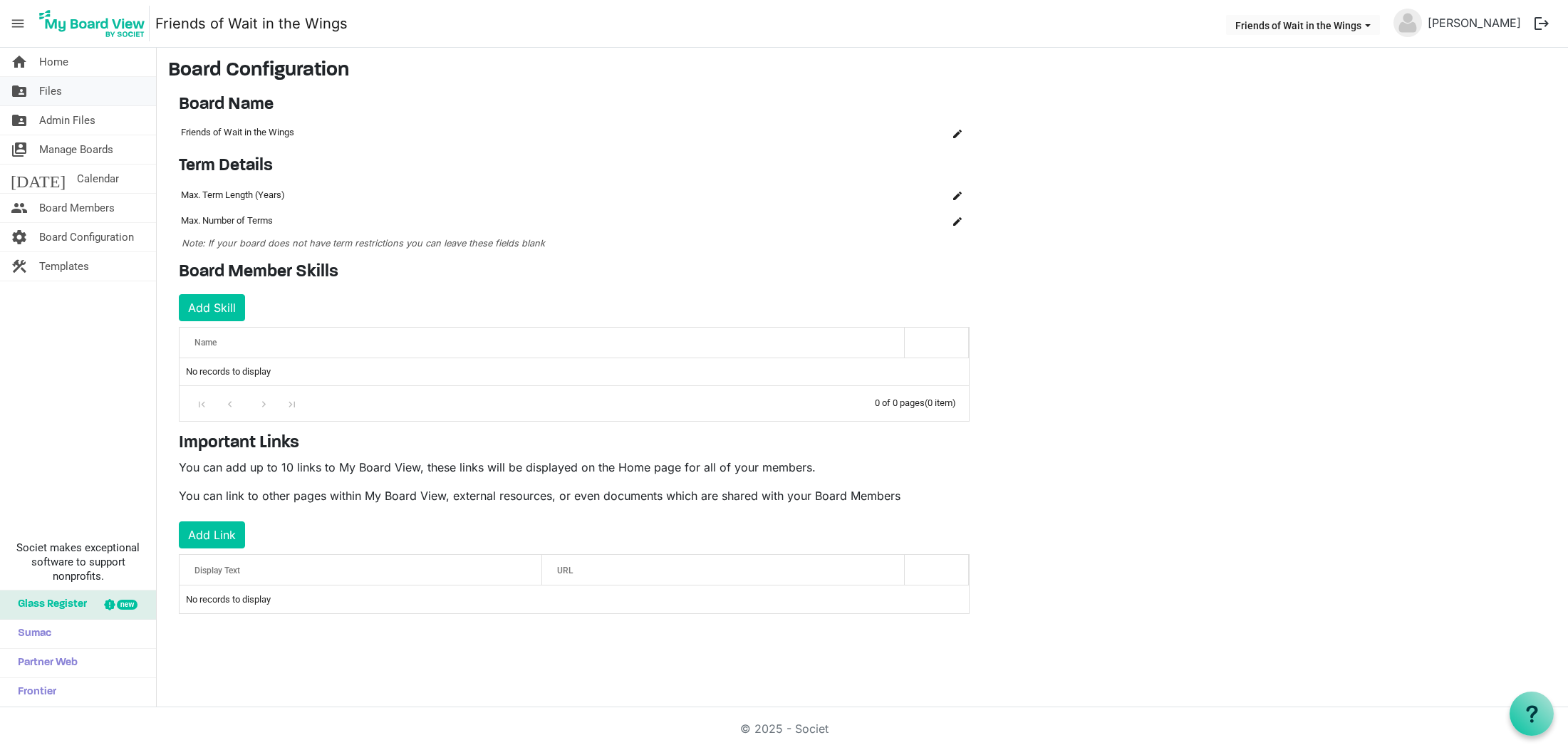
click at [50, 81] on span "Files" at bounding box center [50, 91] width 22 height 29
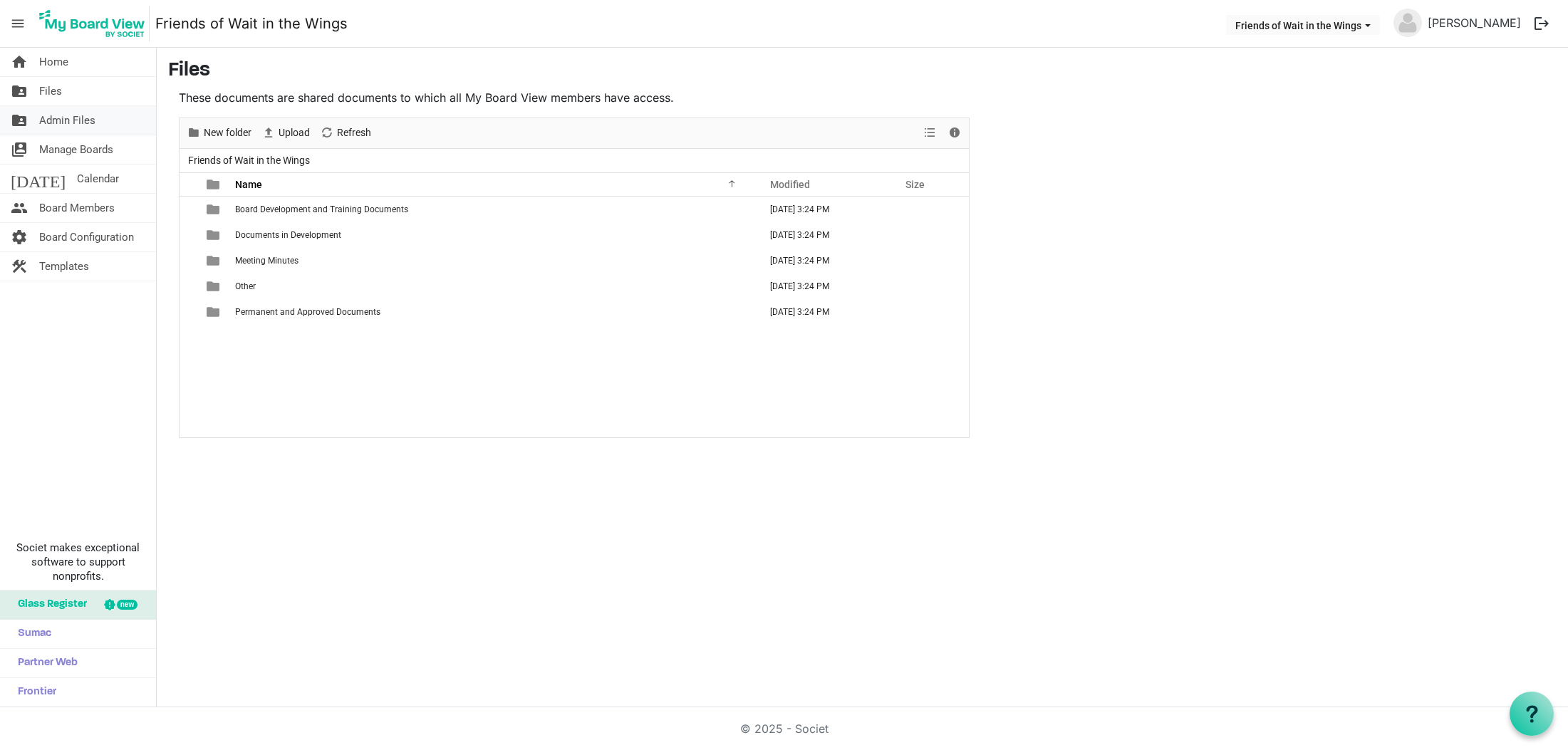
click at [55, 121] on span "Admin Files" at bounding box center [67, 121] width 56 height 29
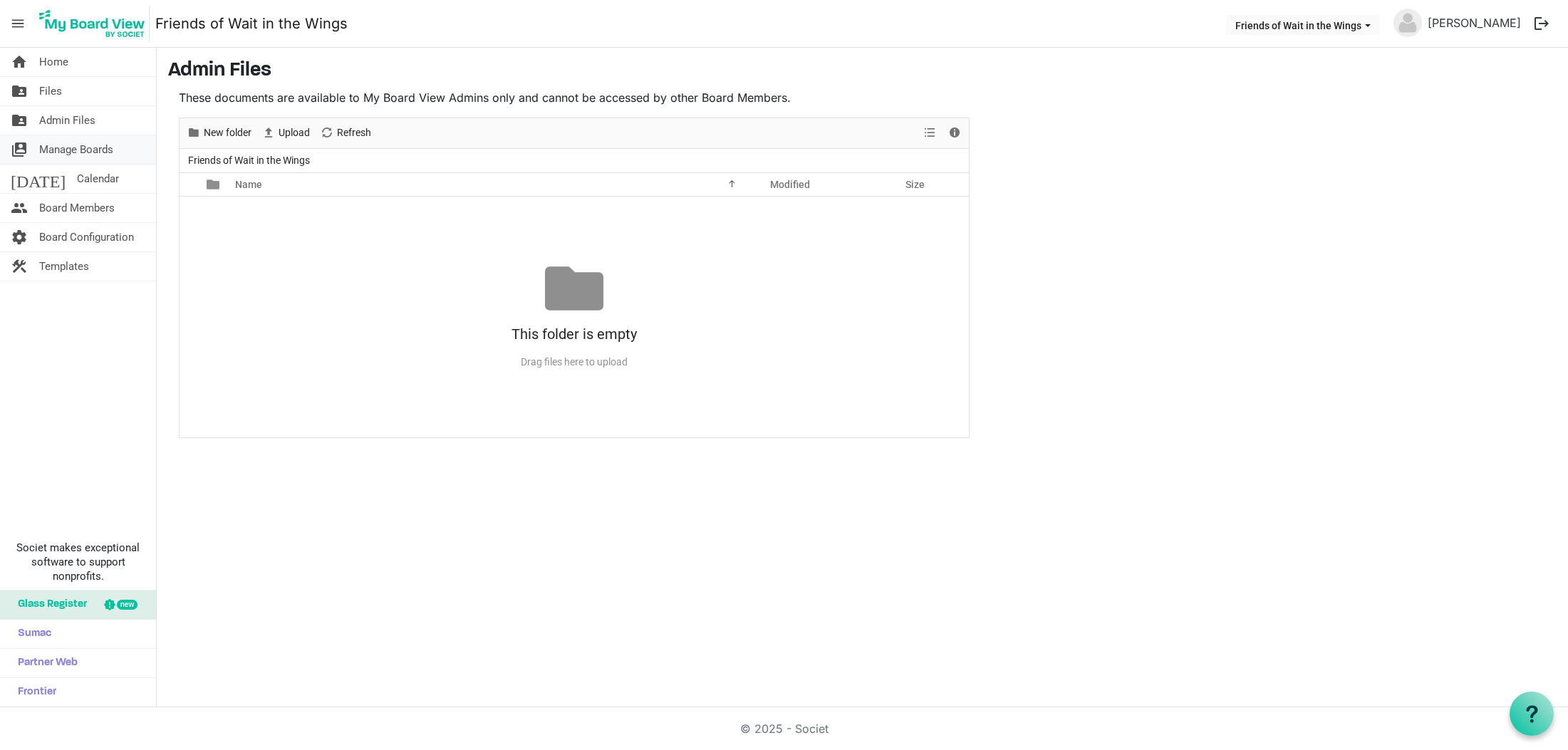
click at [64, 148] on span "Manage Boards" at bounding box center [76, 149] width 74 height 29
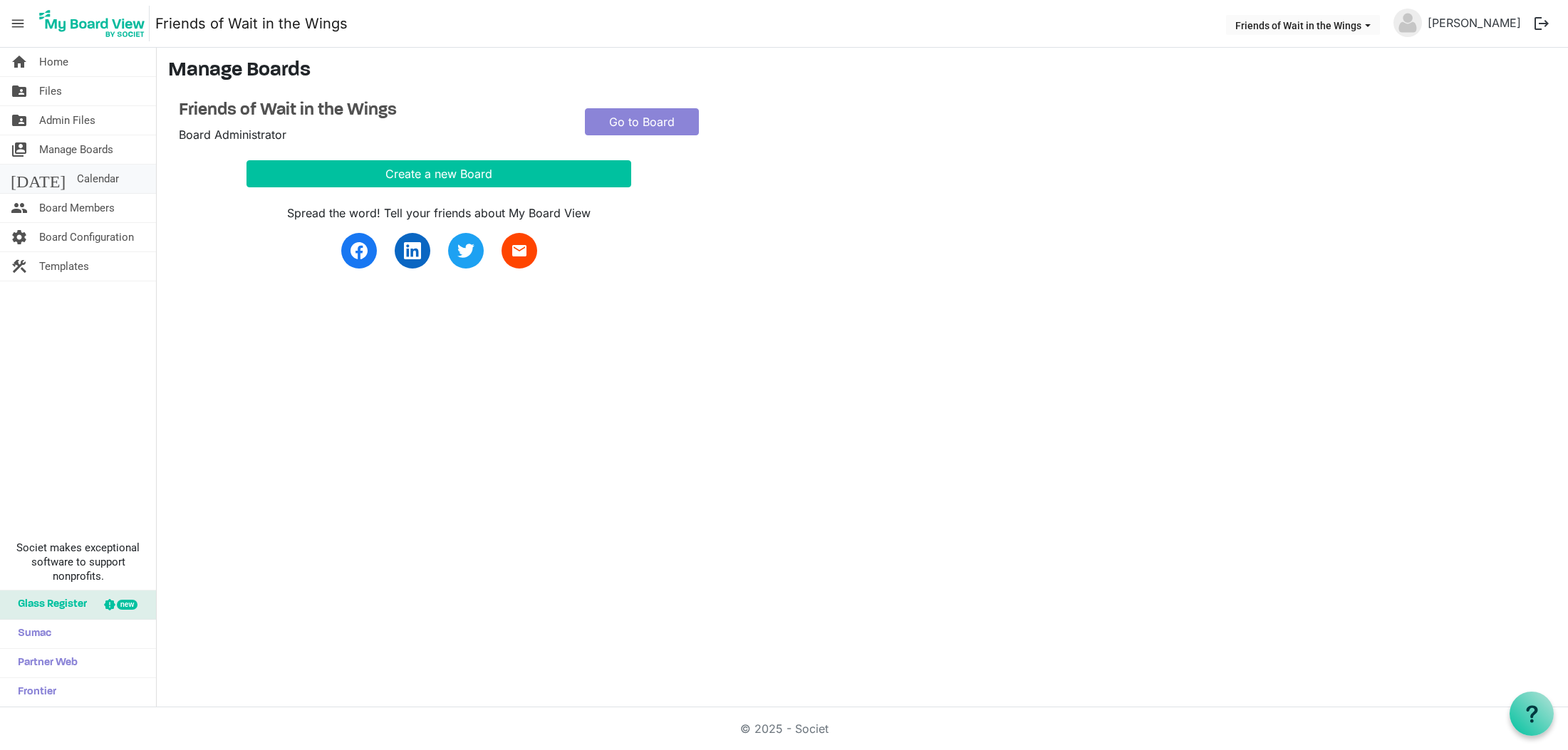
click at [77, 190] on span "Calendar" at bounding box center [98, 179] width 42 height 29
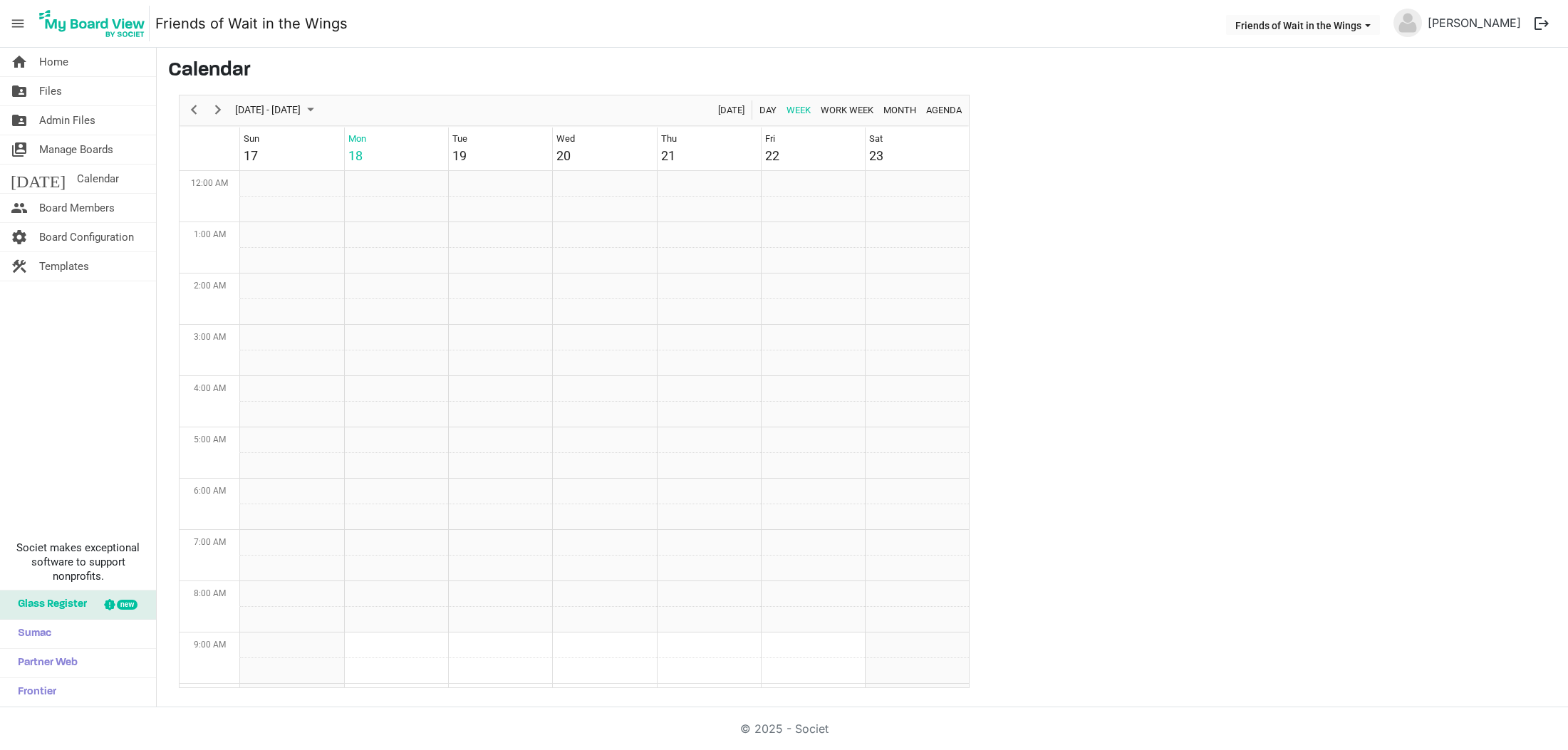
scroll to position [462, 0]
click at [74, 202] on span "Board Members" at bounding box center [77, 208] width 75 height 29
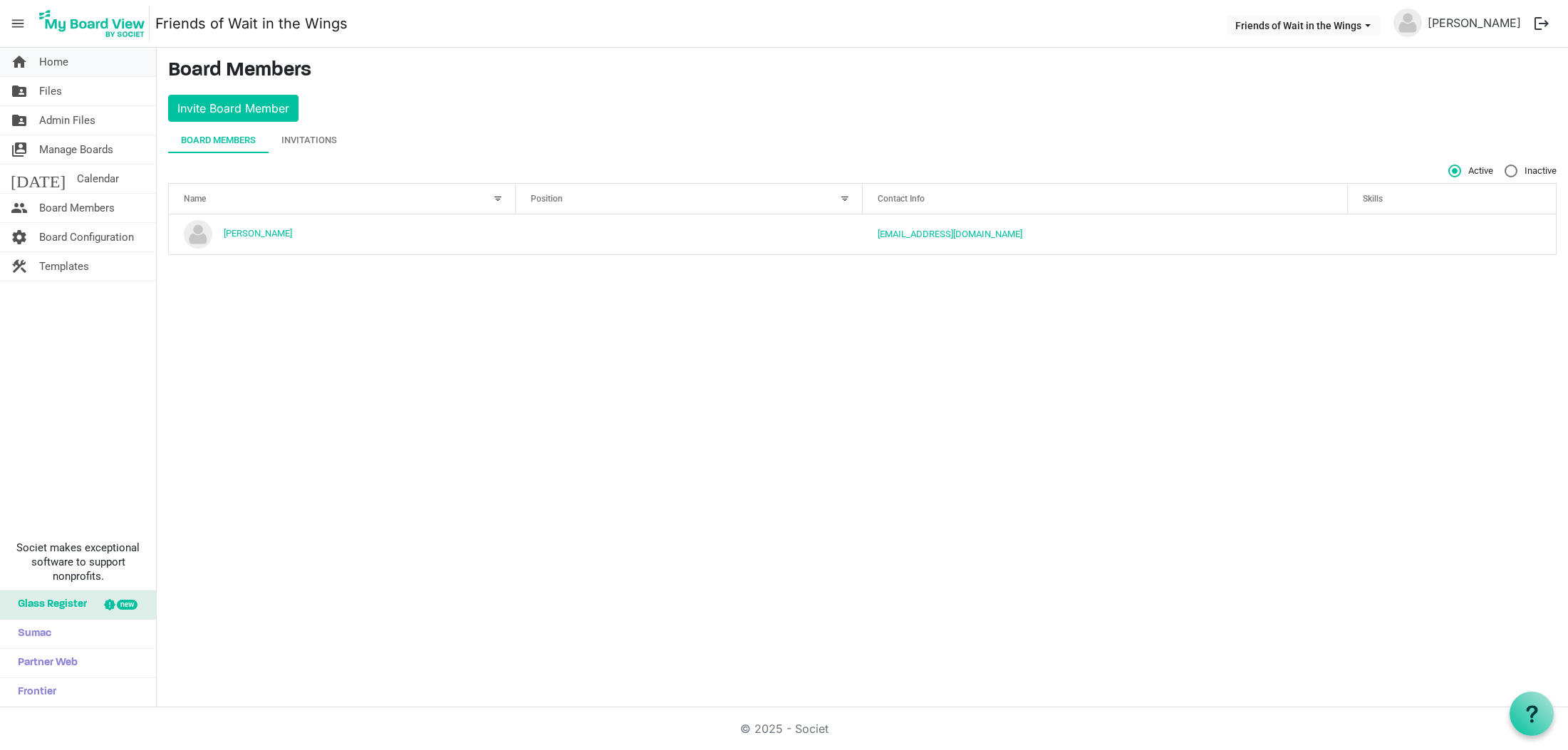
click at [46, 68] on span "Home" at bounding box center [54, 62] width 30 height 29
